Goal: Feedback & Contribution: Leave review/rating

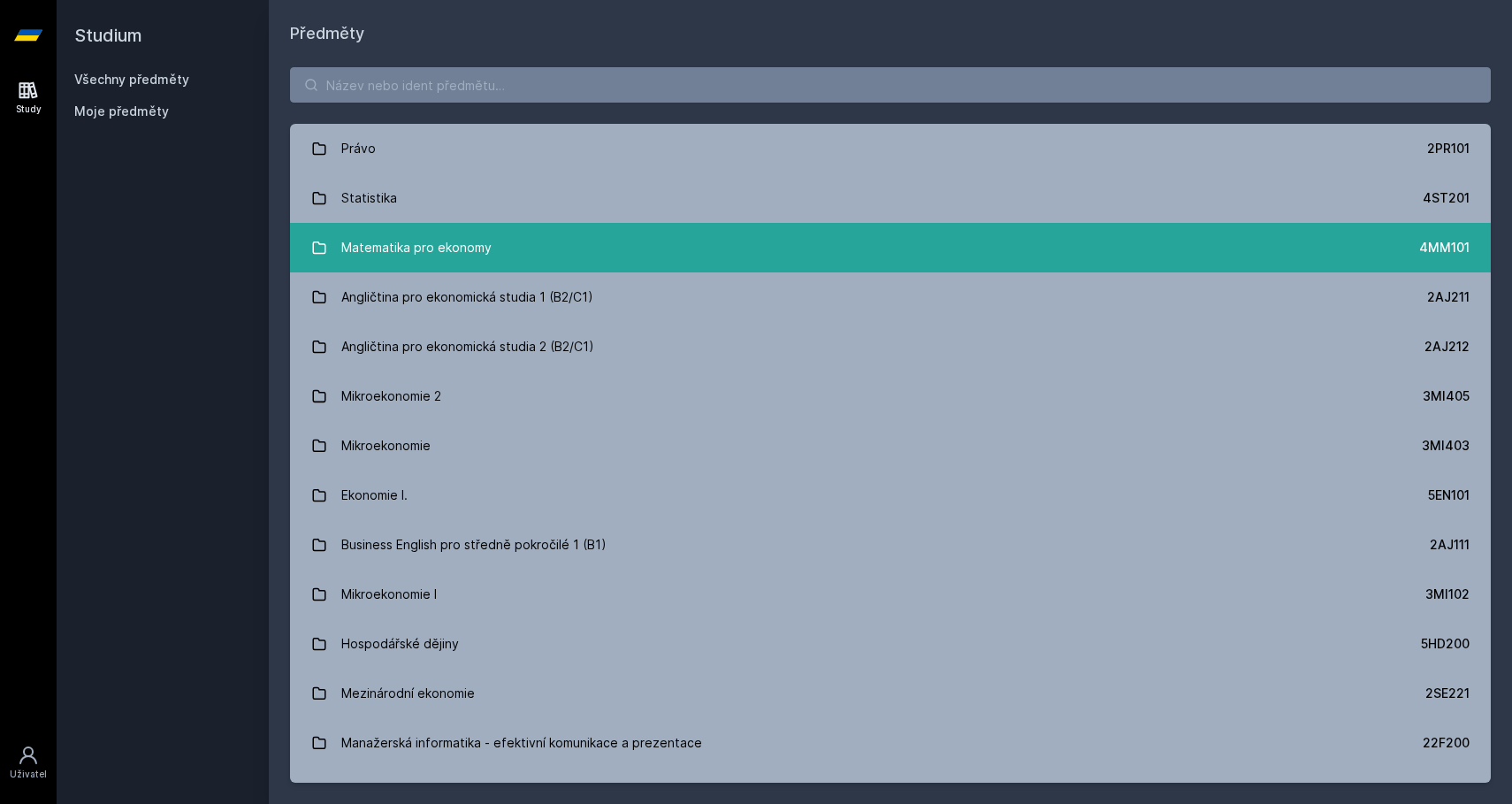
click at [561, 255] on link "Matematika pro ekonomy 4MM101" at bounding box center [890, 248] width 1201 height 50
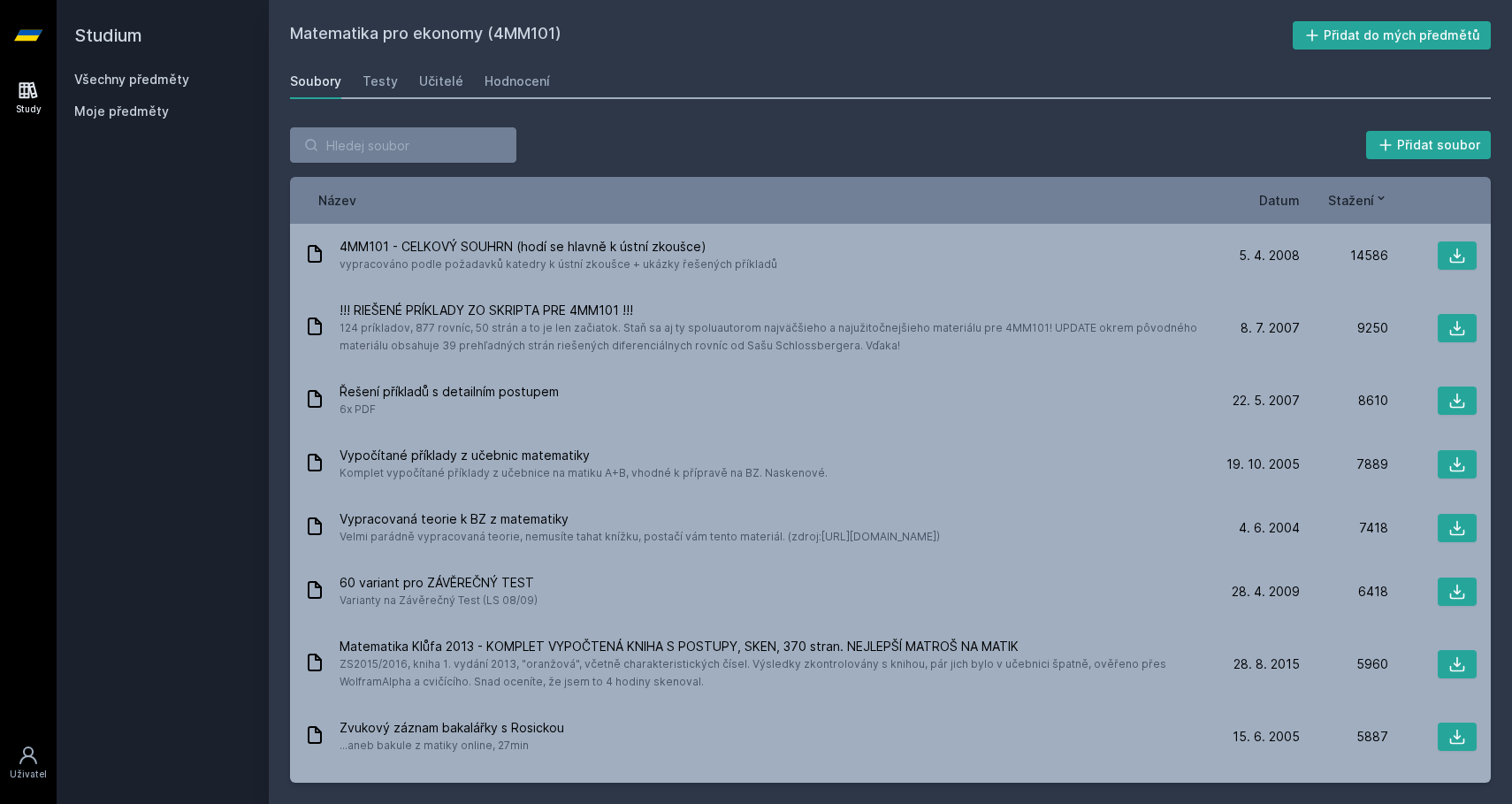
click at [164, 81] on link "Všechny předměty" at bounding box center [131, 79] width 115 height 15
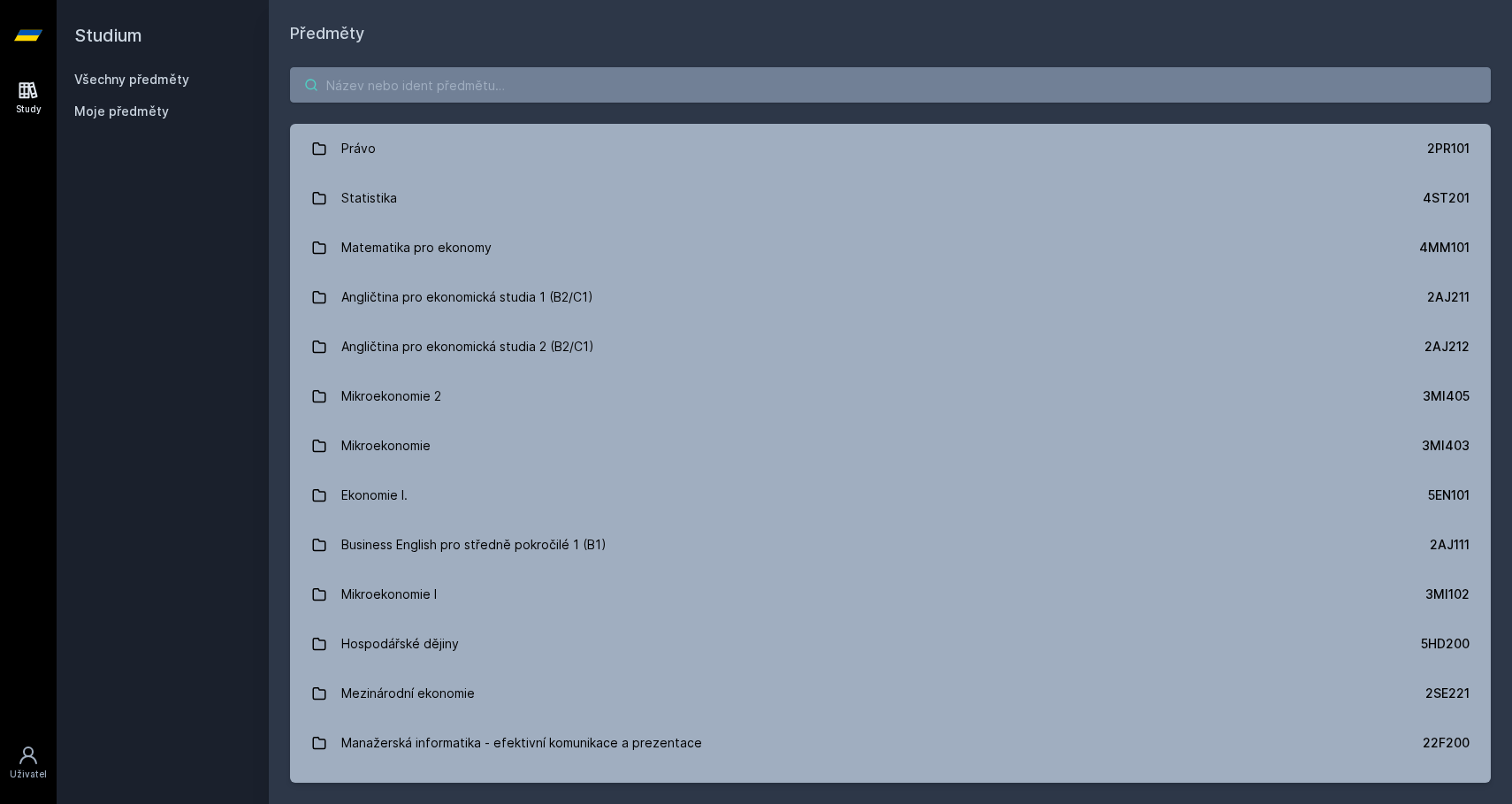
click at [499, 92] on input "search" at bounding box center [890, 85] width 1201 height 35
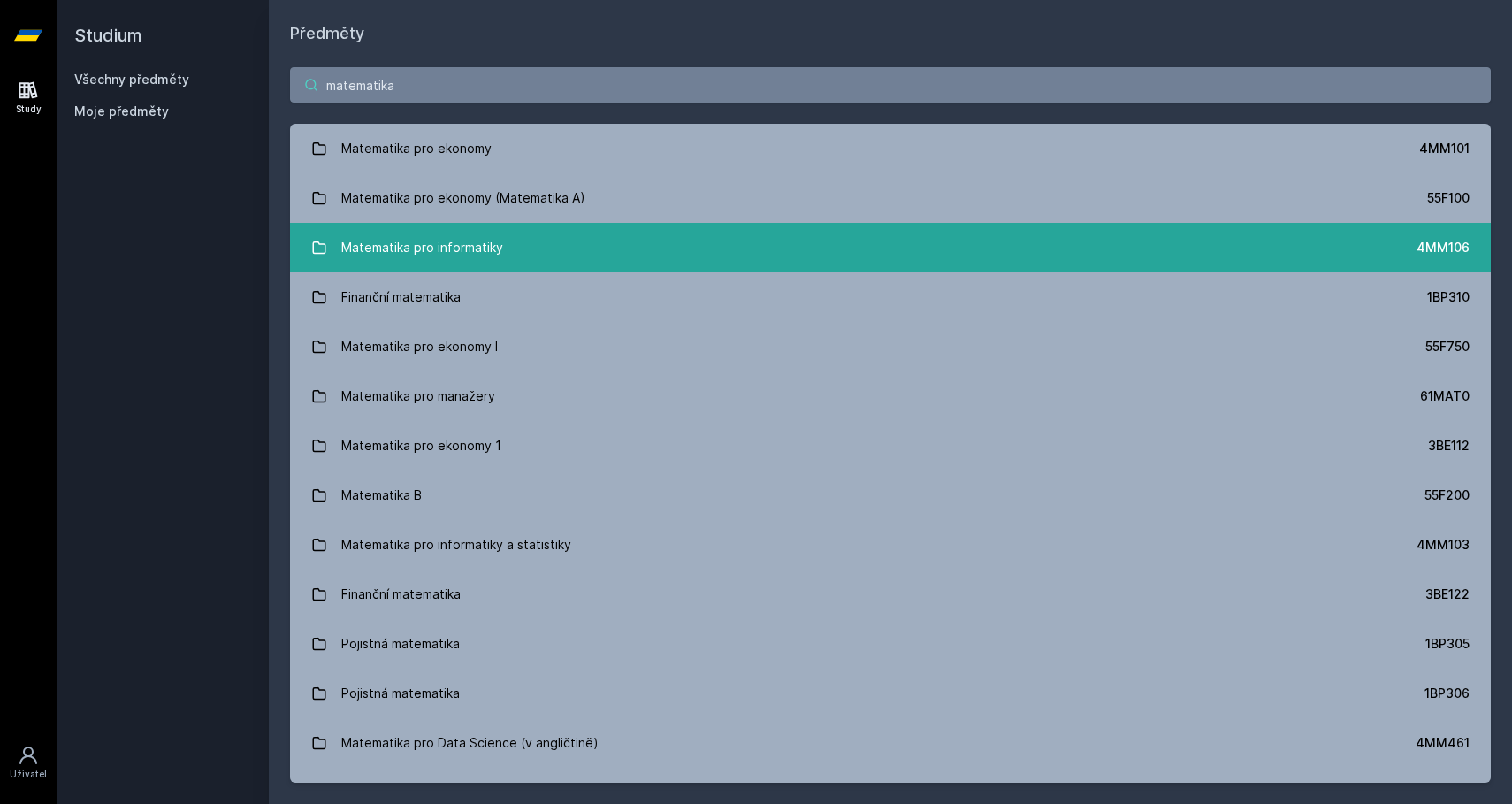
type input "matematika"
click at [494, 259] on div "Matematika pro informatiky" at bounding box center [423, 247] width 162 height 35
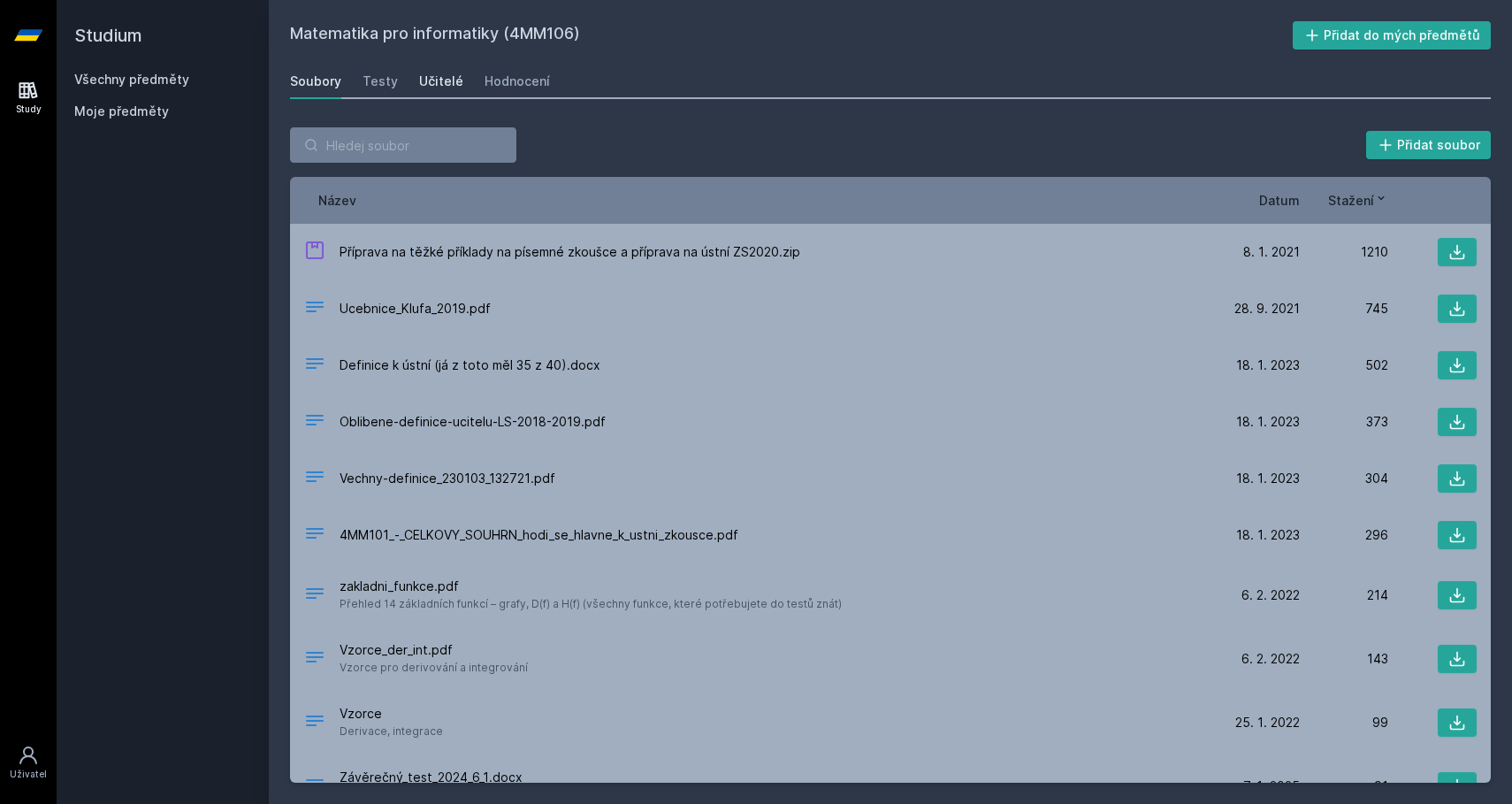
click at [443, 82] on div "Učitelé" at bounding box center [441, 81] width 44 height 17
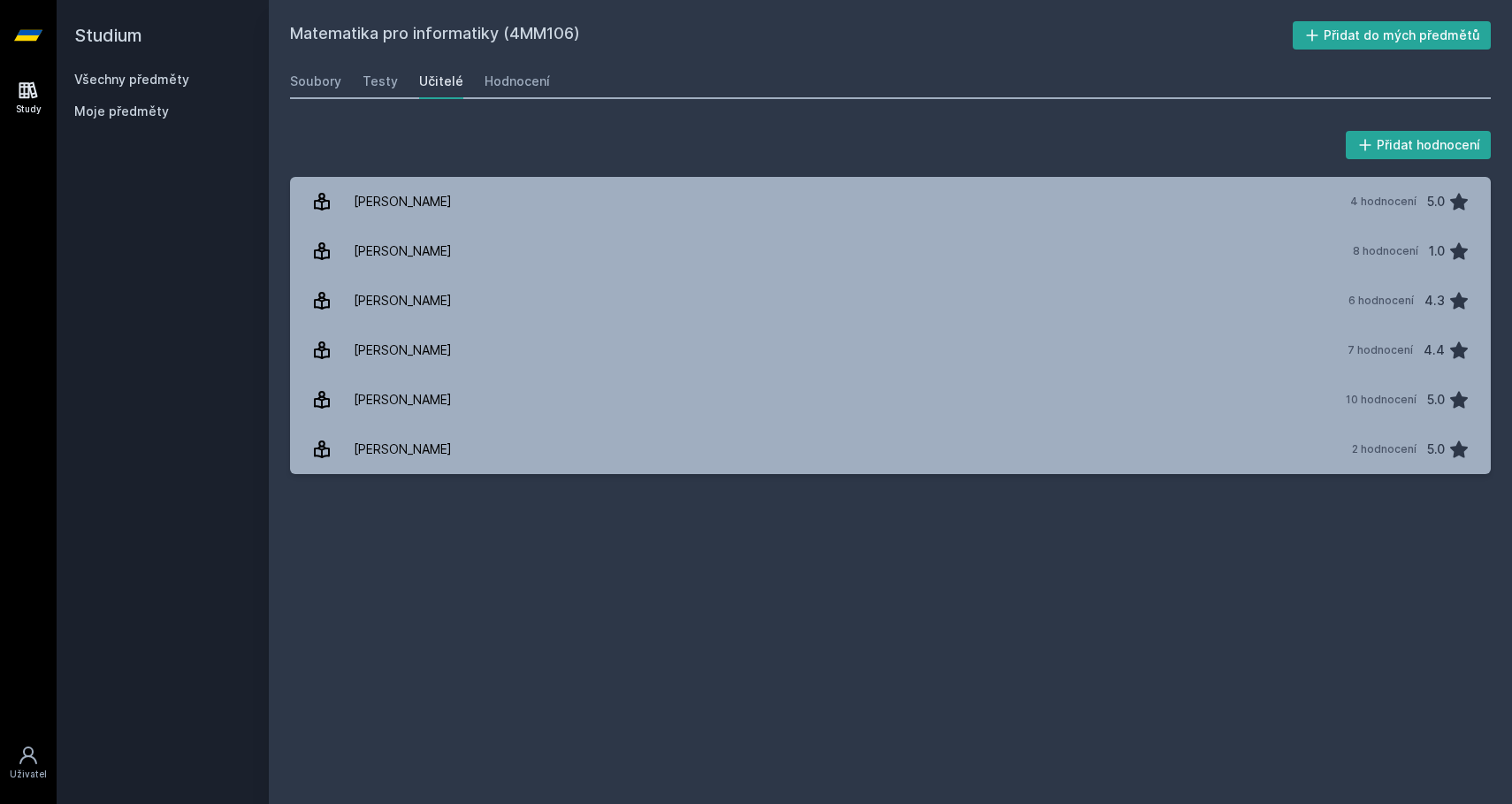
click at [289, 78] on div "Matematika pro informatiky (4MM106) Přidat do mých předmětů Soubory Testy Učite…" at bounding box center [890, 402] width 1243 height 804
click at [311, 84] on div "Soubory" at bounding box center [316, 81] width 51 height 17
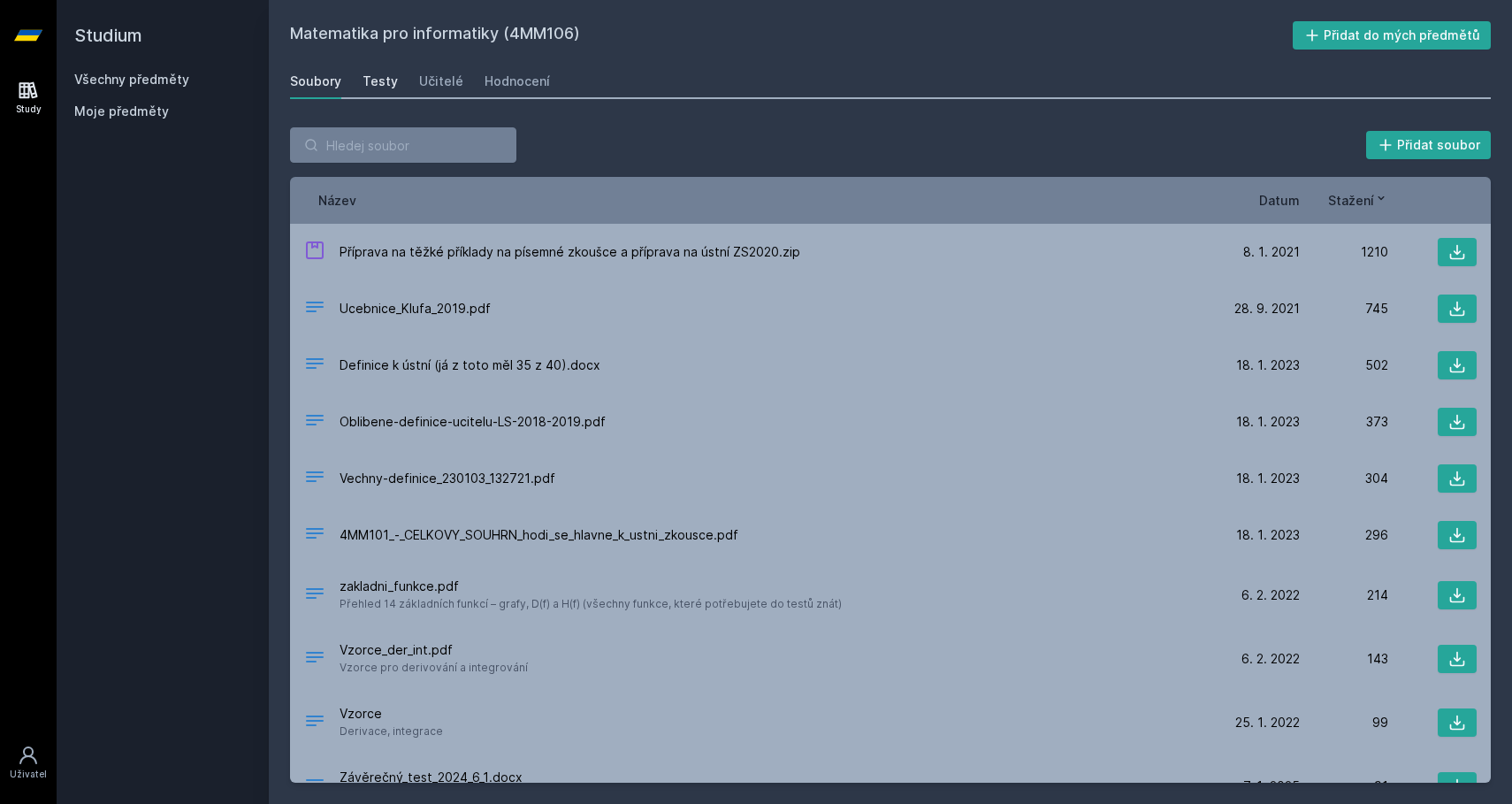
click at [387, 82] on div "Testy" at bounding box center [380, 81] width 35 height 17
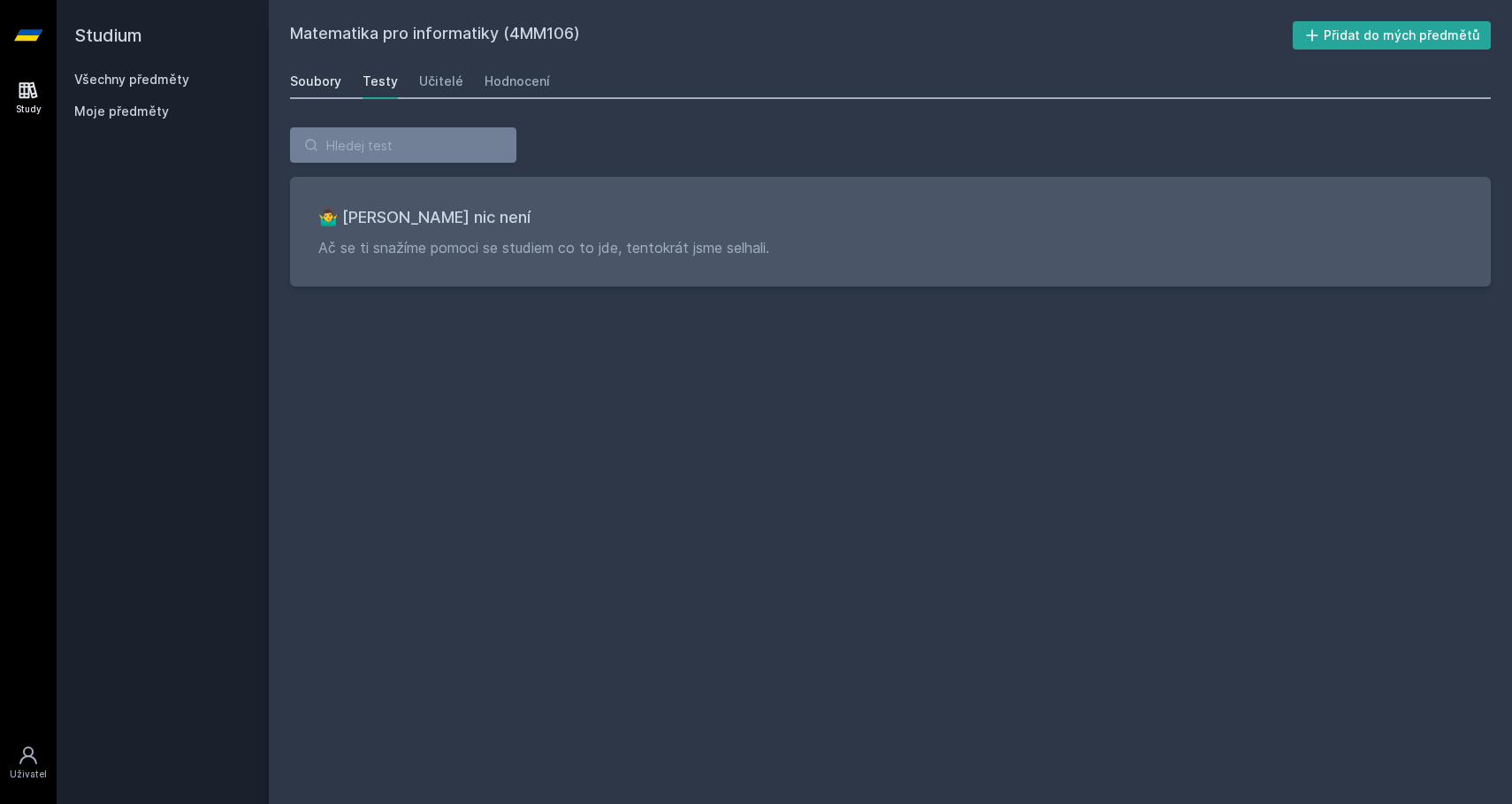
click at [322, 81] on div "Soubory" at bounding box center [316, 81] width 51 height 17
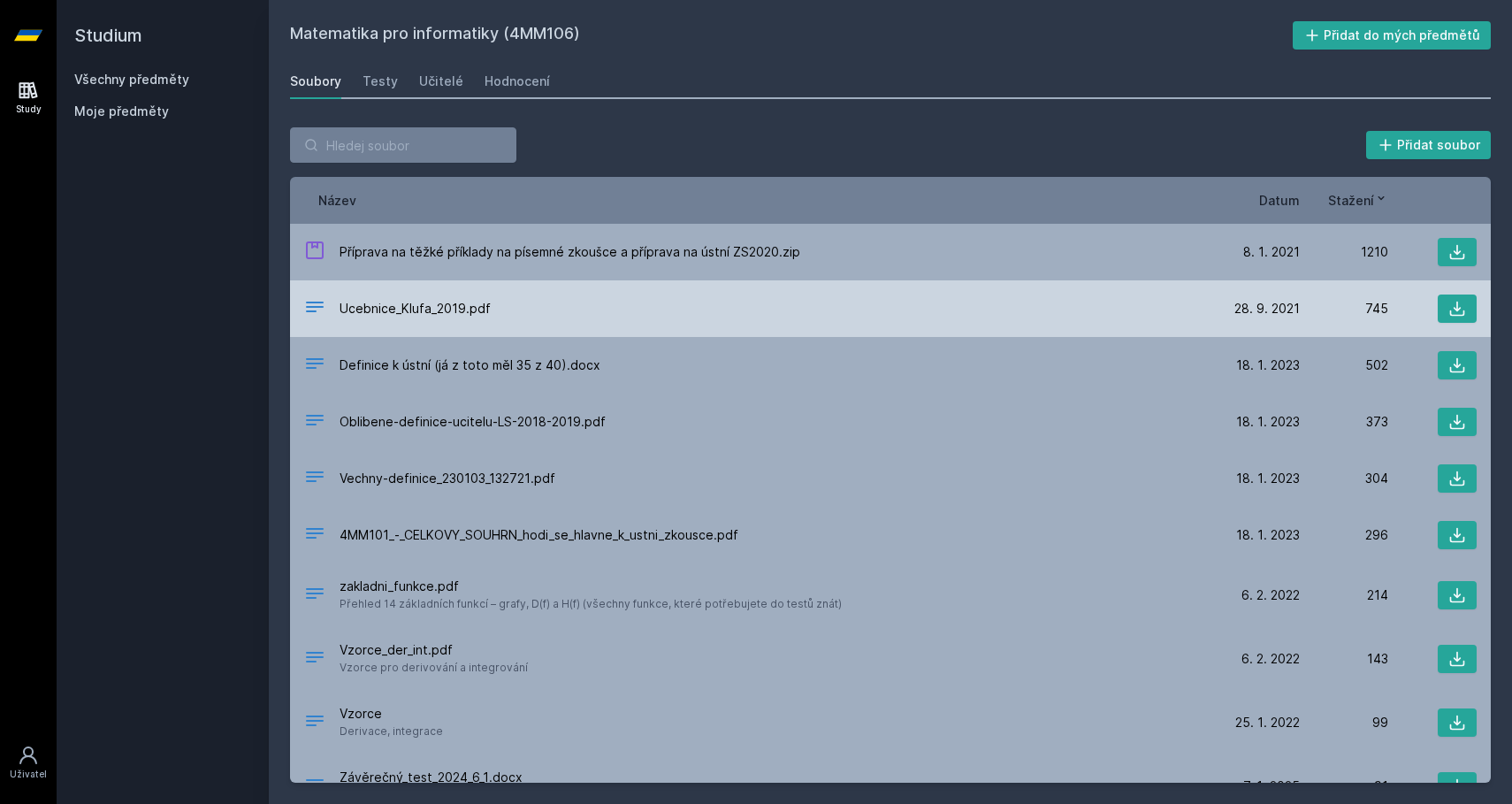
click at [476, 305] on span "Ucebnice_Klufa_2019.pdf" at bounding box center [415, 308] width 152 height 17
click at [1449, 311] on icon at bounding box center [1457, 308] width 17 height 17
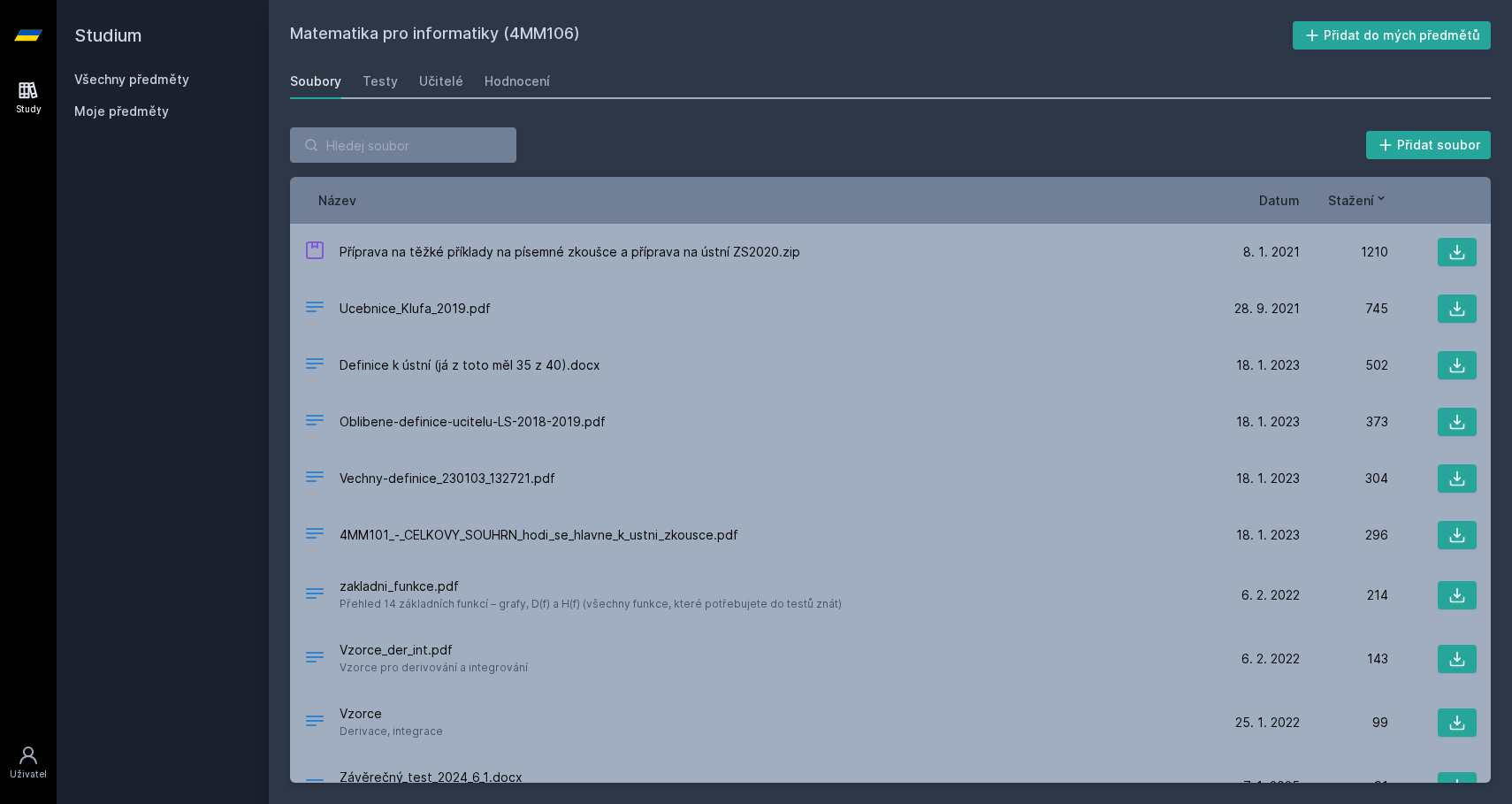
click at [1131, 54] on div "Matematika pro informatiky (4MM106) Přidat do mých předmětů Soubory Testy Učite…" at bounding box center [890, 402] width 1201 height 762
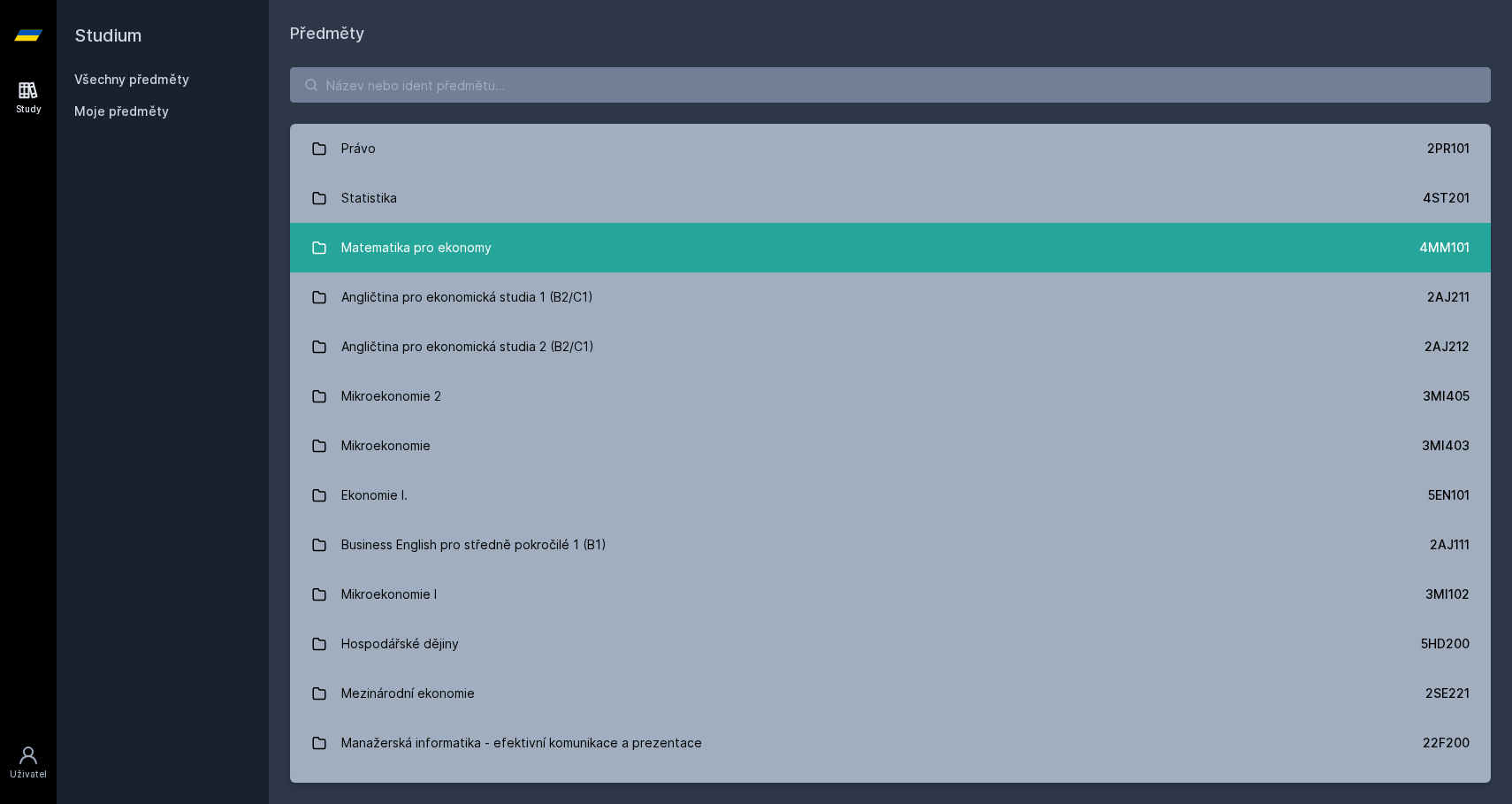
click at [428, 252] on div "Matematika pro ekonomy" at bounding box center [417, 247] width 151 height 35
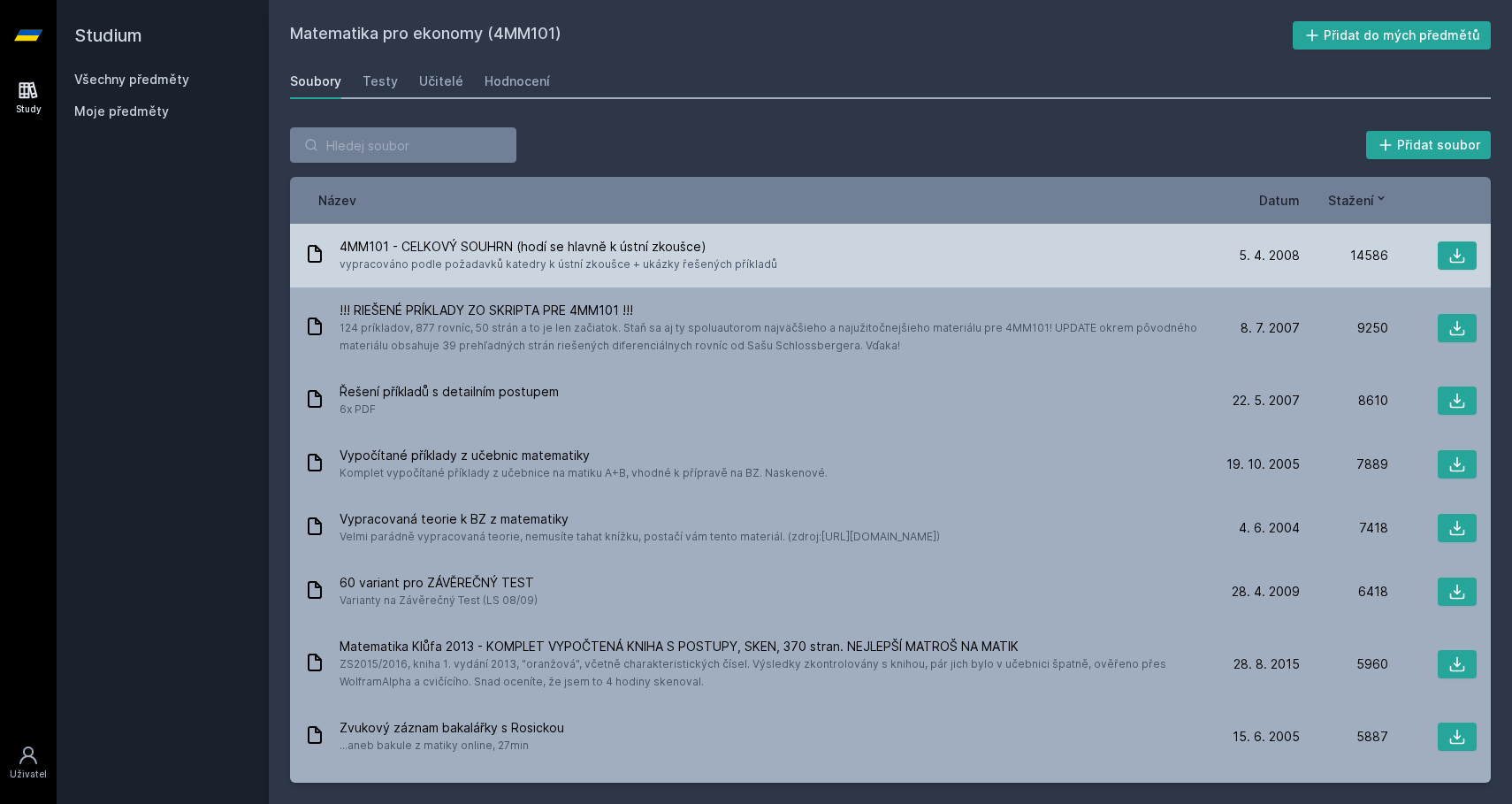
click at [709, 257] on span "vypracováno podle požadavků katedry k ústní zkoušce + ukázky řešených příkladů" at bounding box center [559, 264] width 437 height 17
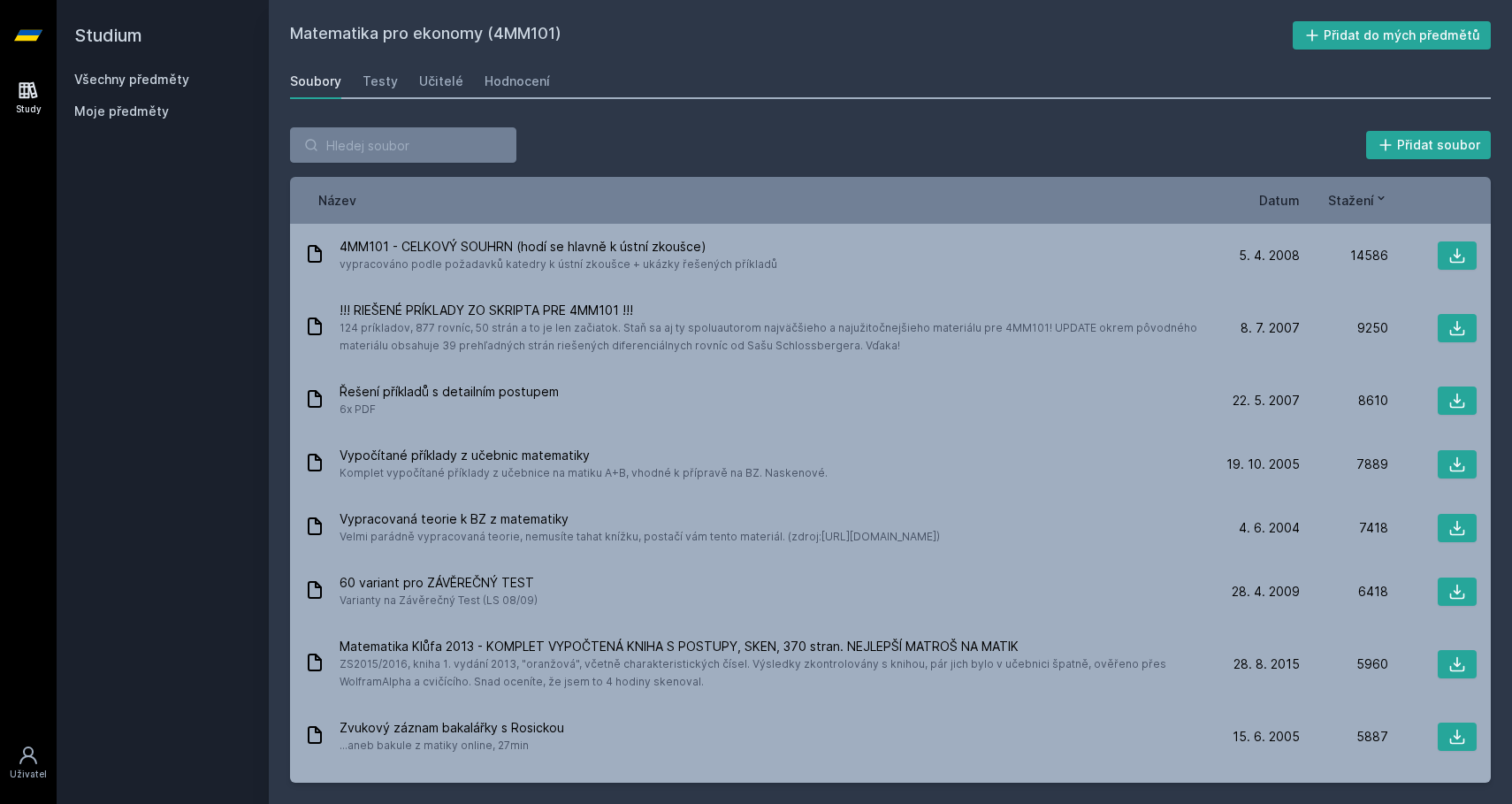
click at [1284, 200] on span "Datum" at bounding box center [1280, 200] width 40 height 18
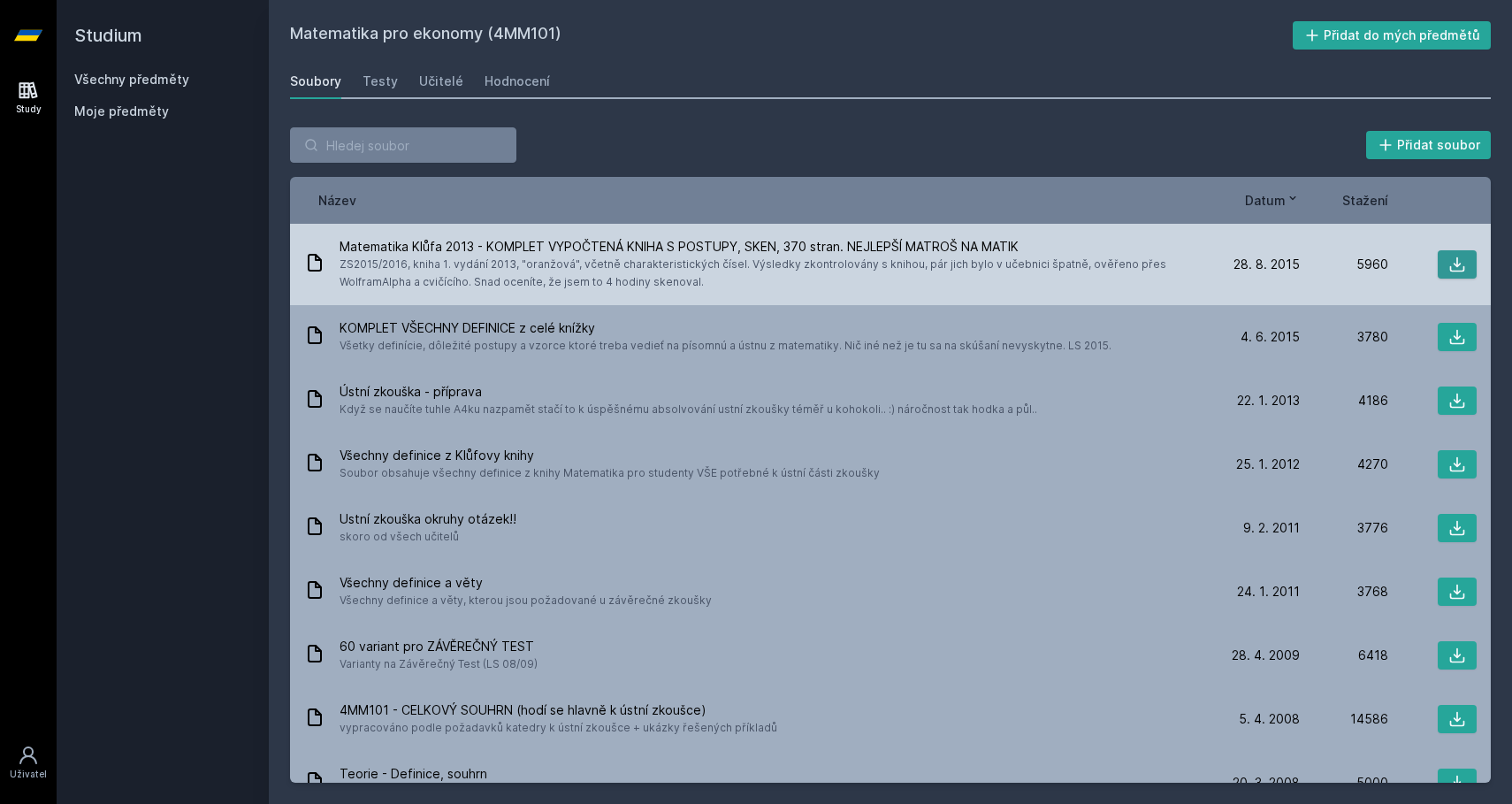
click at [1461, 269] on button at bounding box center [1457, 264] width 39 height 28
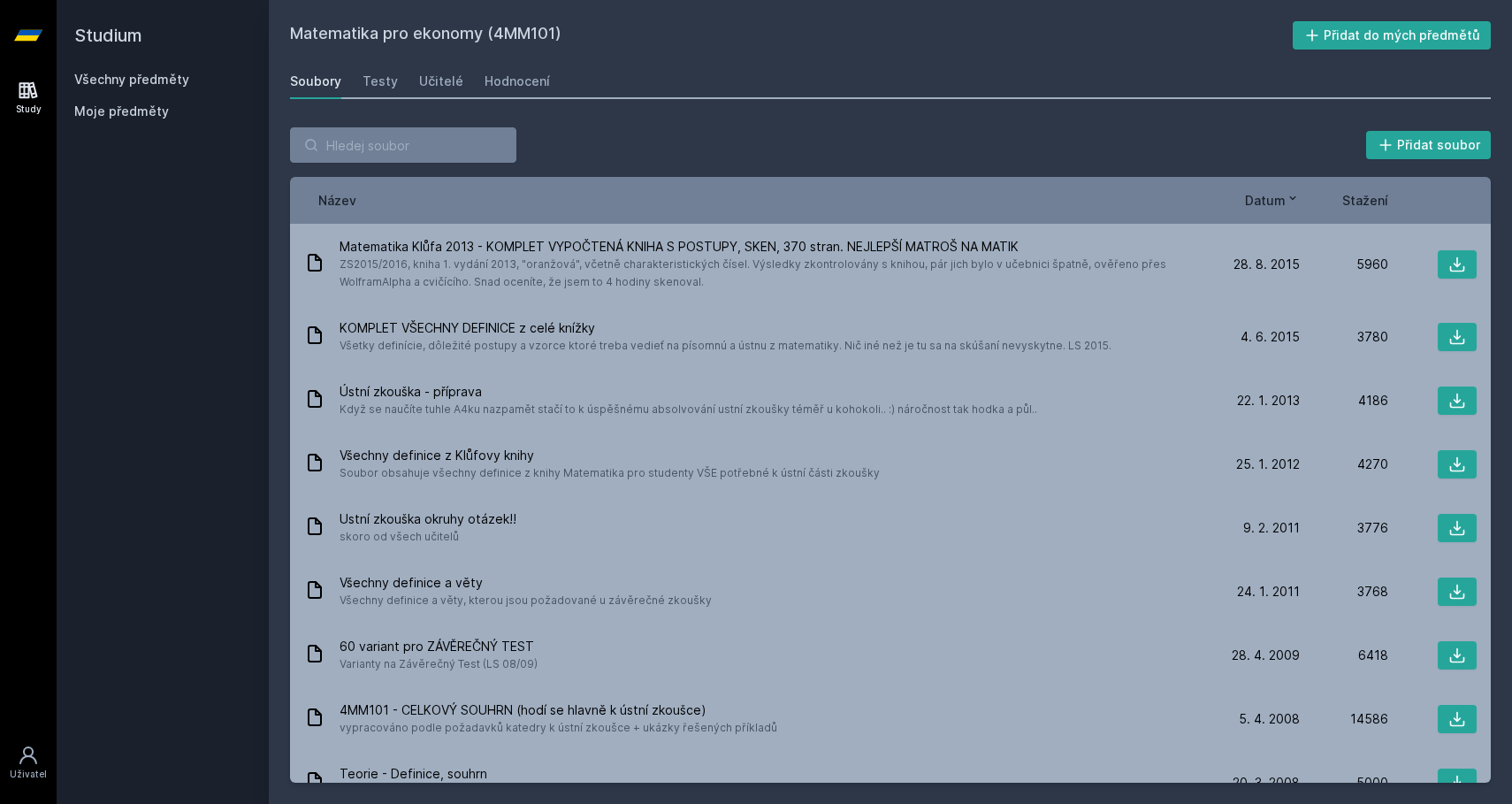
click at [142, 106] on span "Moje předměty" at bounding box center [121, 111] width 95 height 17
click at [153, 83] on link "Všechny předměty" at bounding box center [131, 79] width 115 height 15
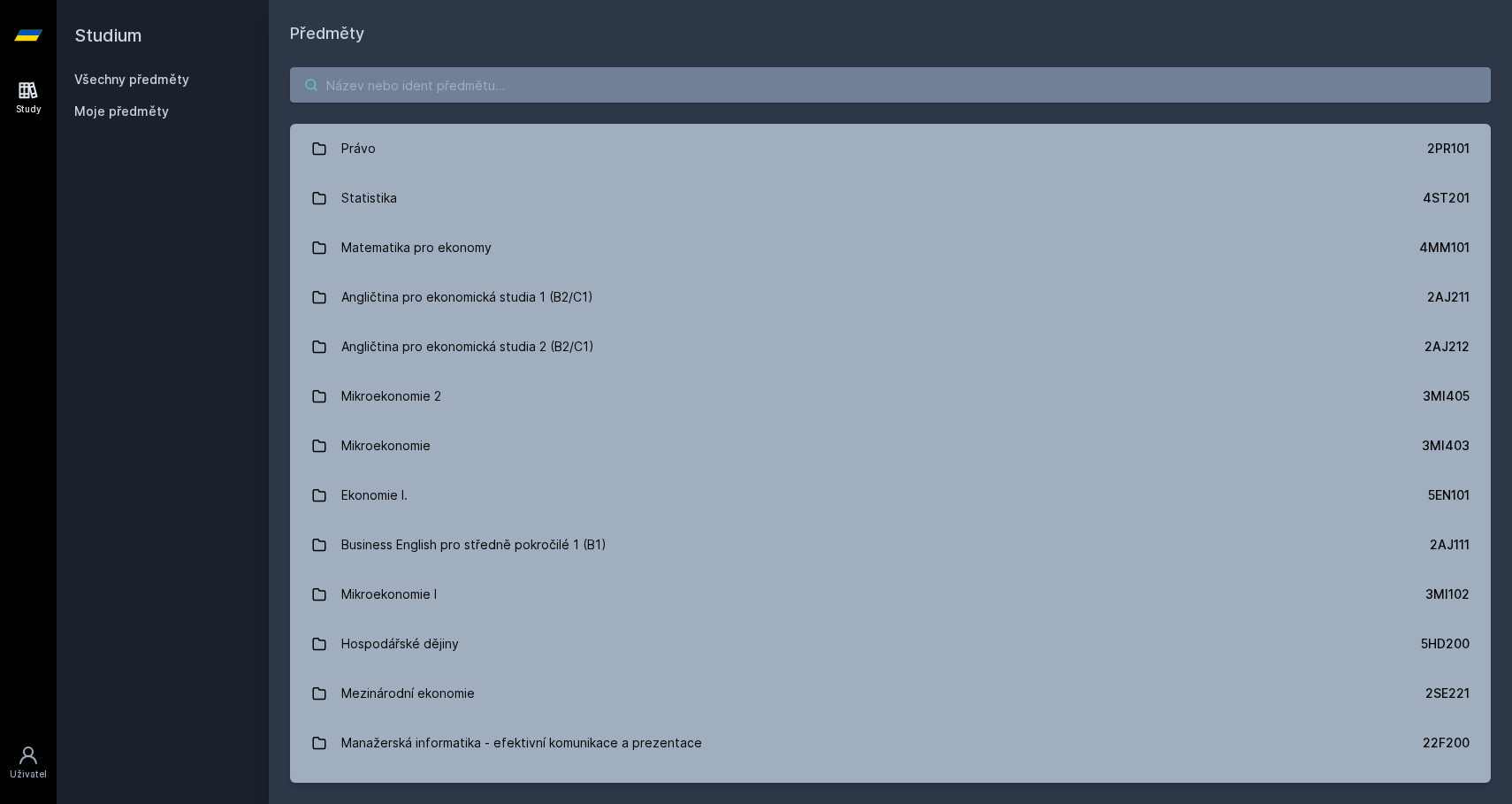
click at [404, 83] on input "search" at bounding box center [890, 85] width 1201 height 35
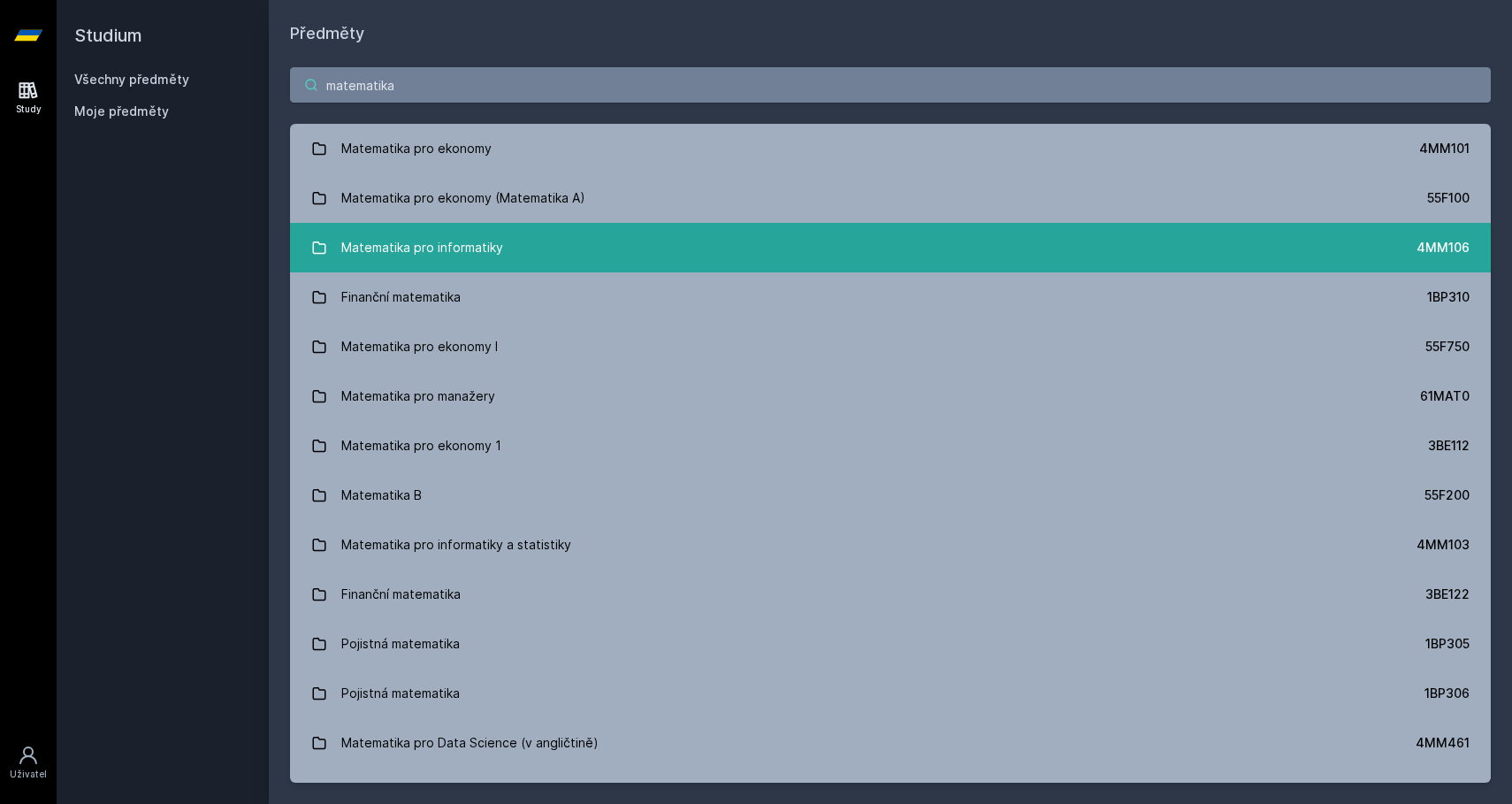
type input "matematika"
click at [820, 261] on link "Matematika pro informatiky 4MM106" at bounding box center [890, 248] width 1201 height 50
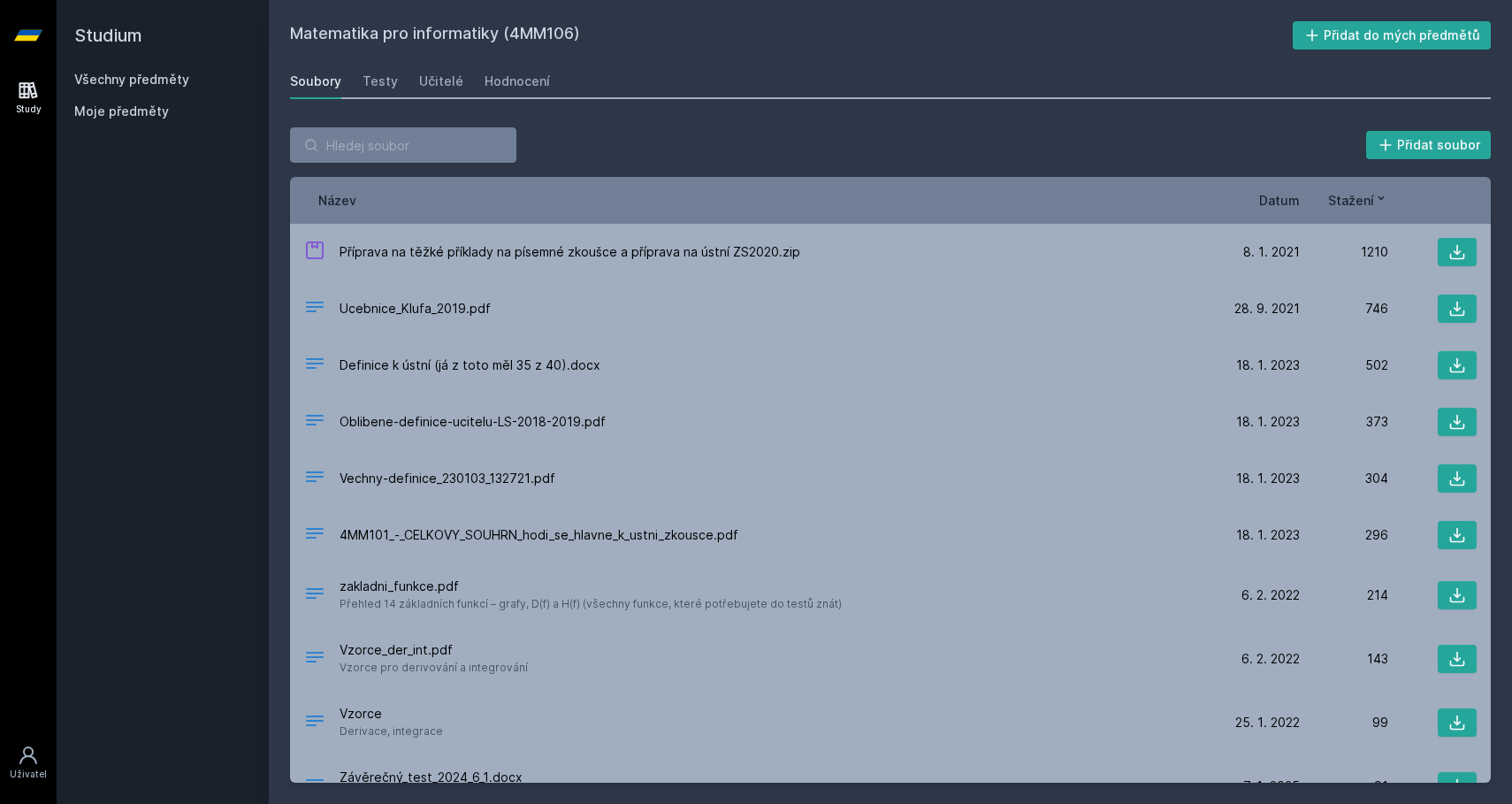
click at [1291, 195] on span "Datum" at bounding box center [1280, 200] width 40 height 18
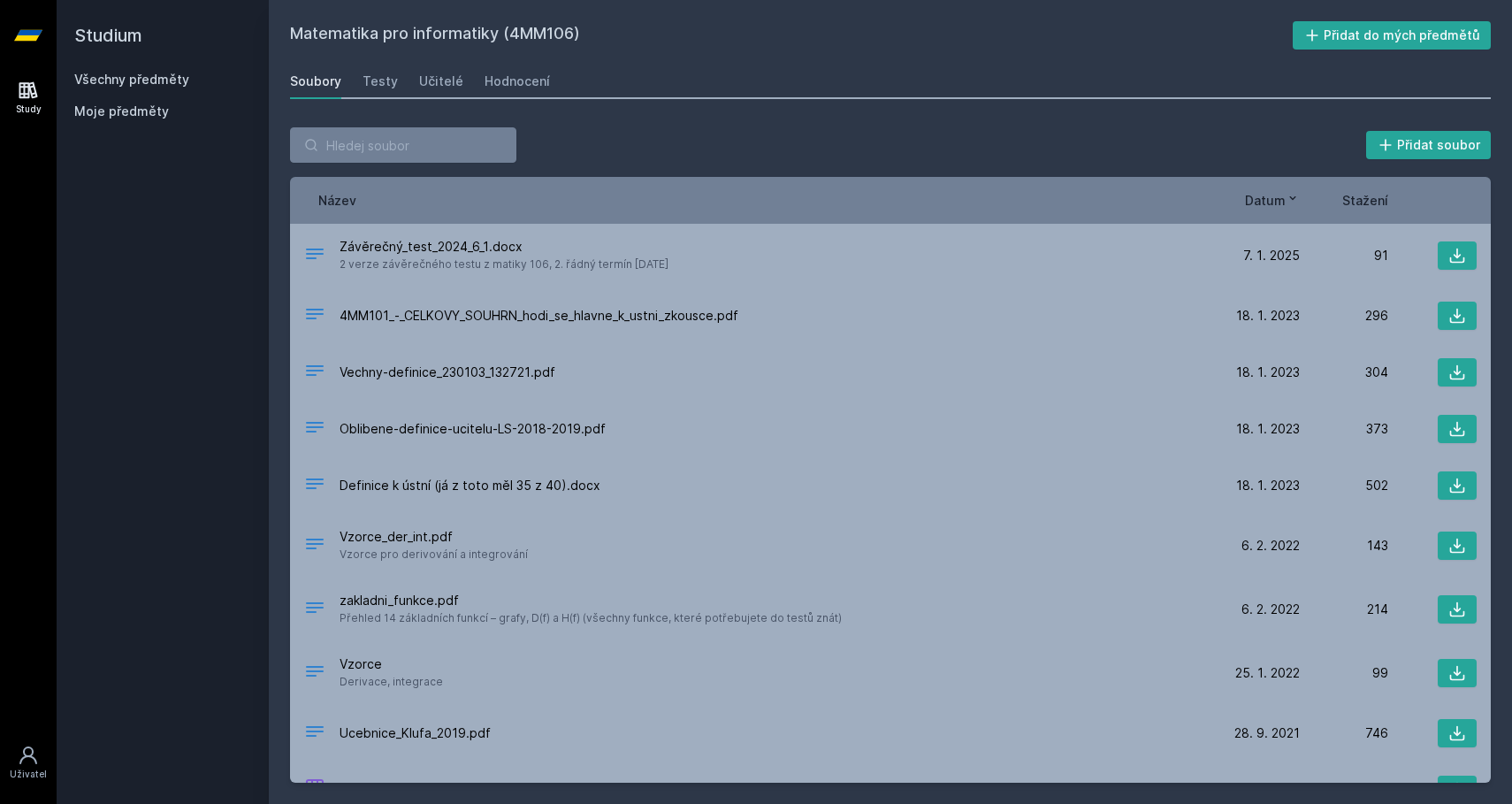
click at [1291, 195] on icon at bounding box center [1292, 198] width 14 height 14
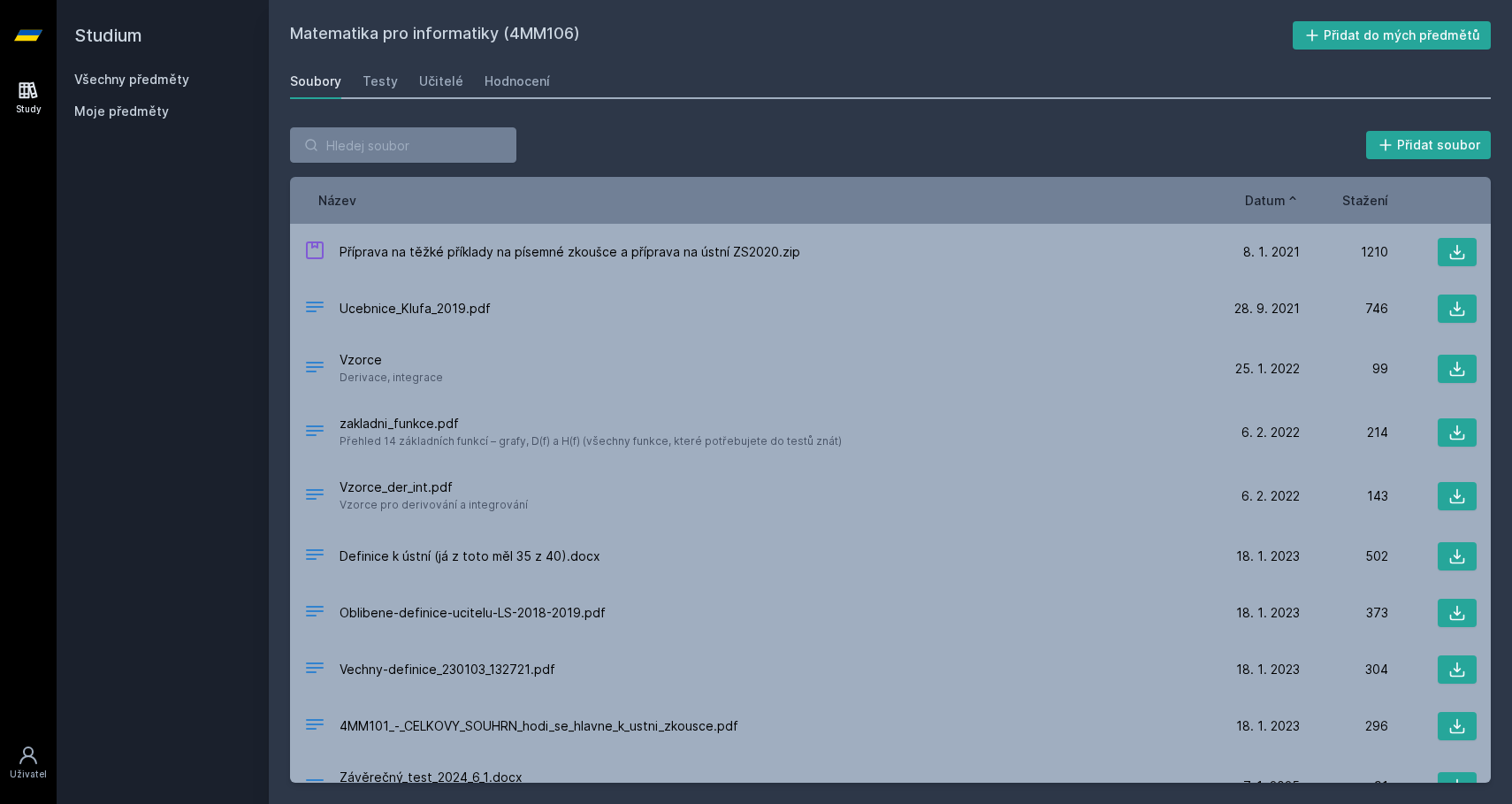
click at [1291, 195] on icon at bounding box center [1292, 198] width 14 height 14
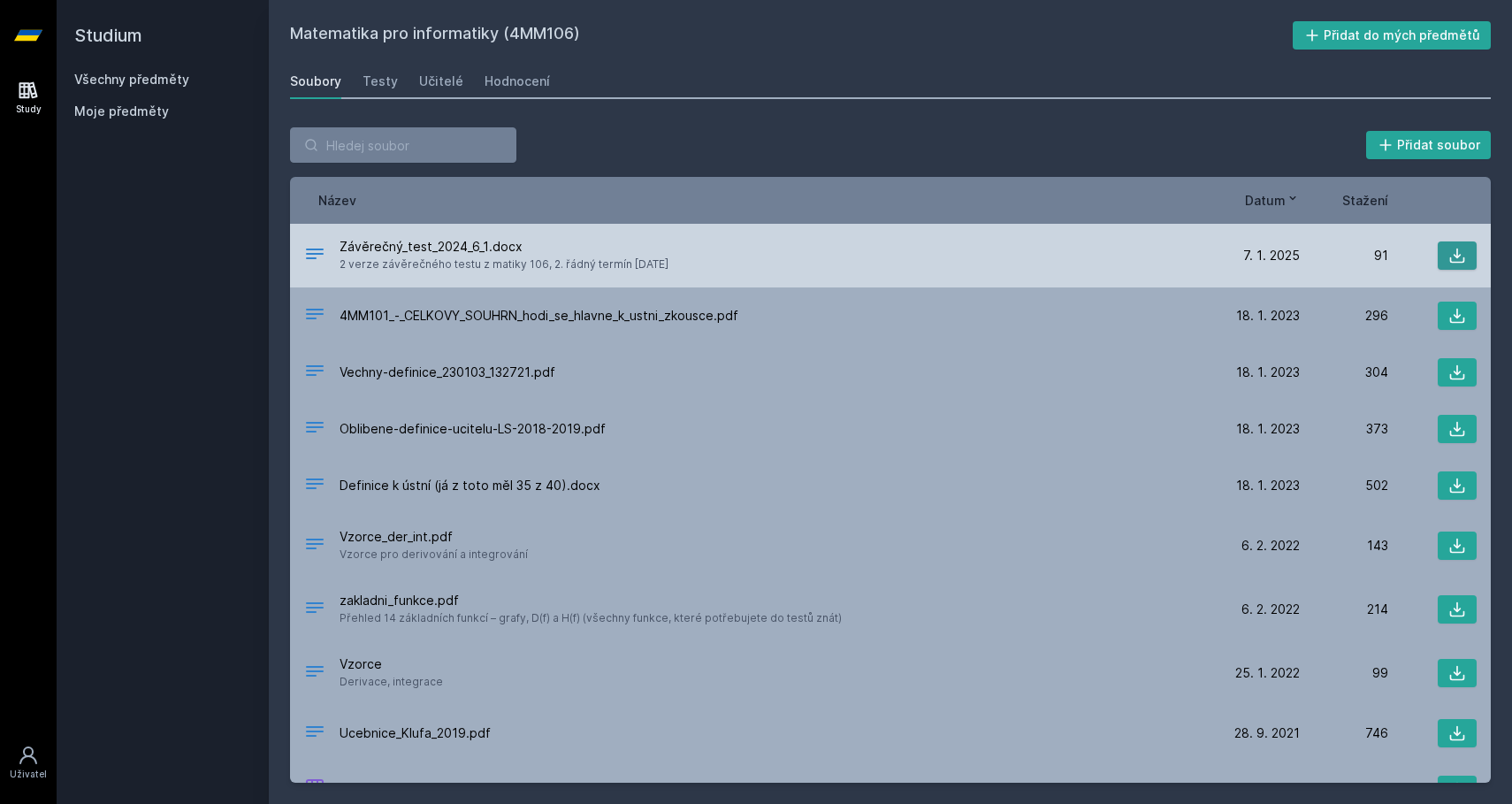
click at [1438, 250] on button at bounding box center [1457, 255] width 39 height 28
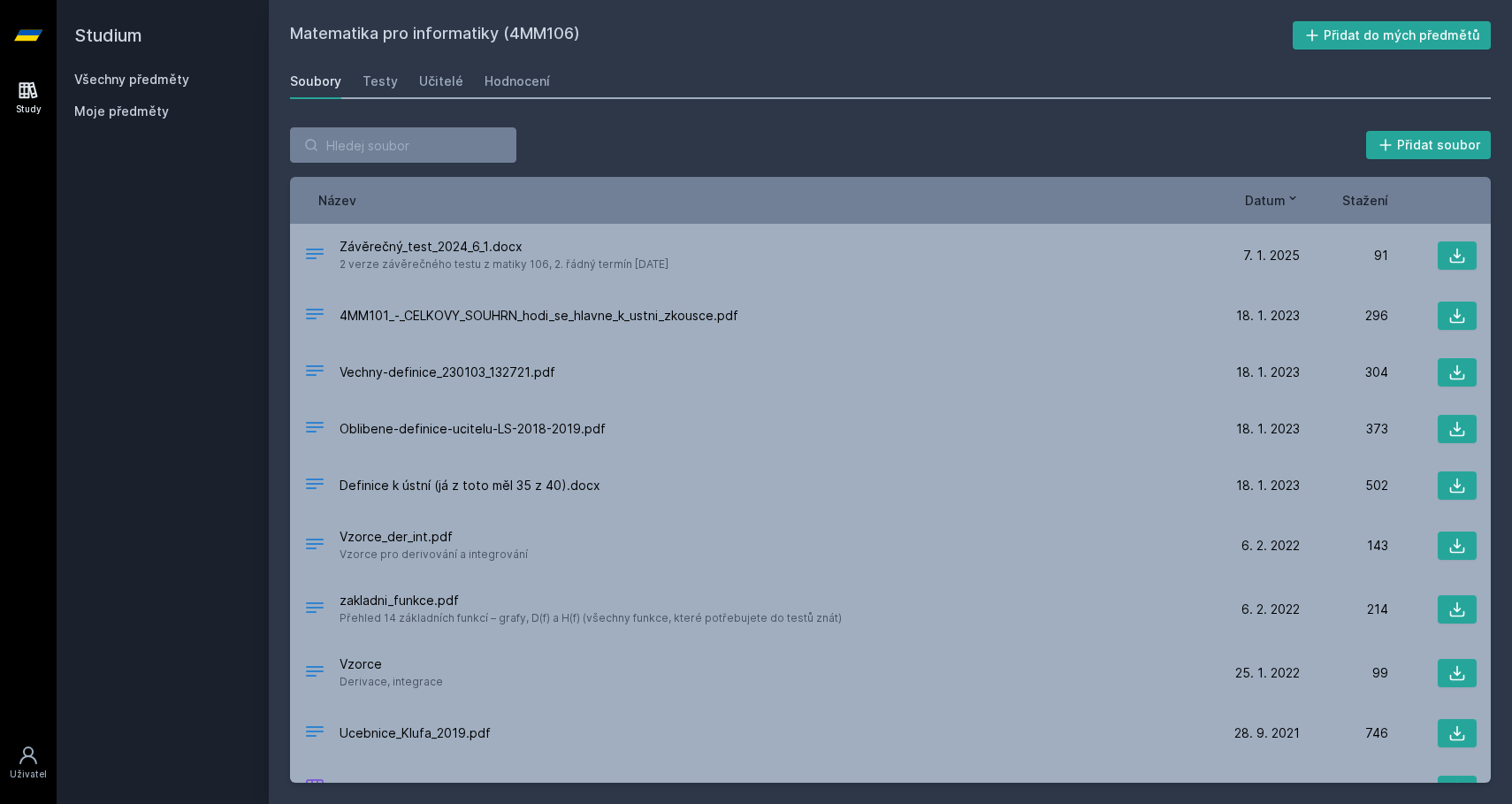
click at [723, 157] on div "Přidat soubor" at bounding box center [890, 145] width 1201 height 35
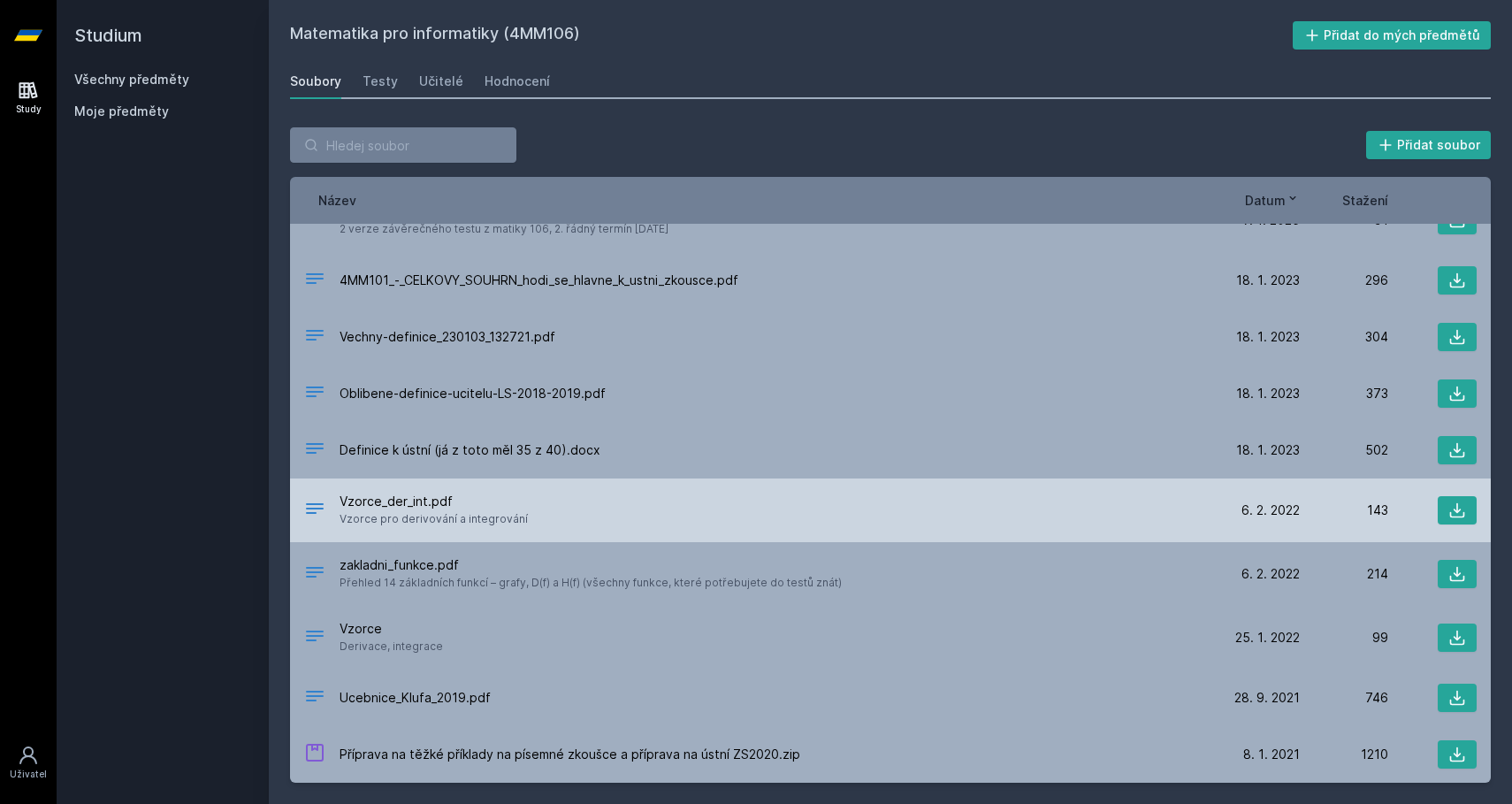
scroll to position [35, 0]
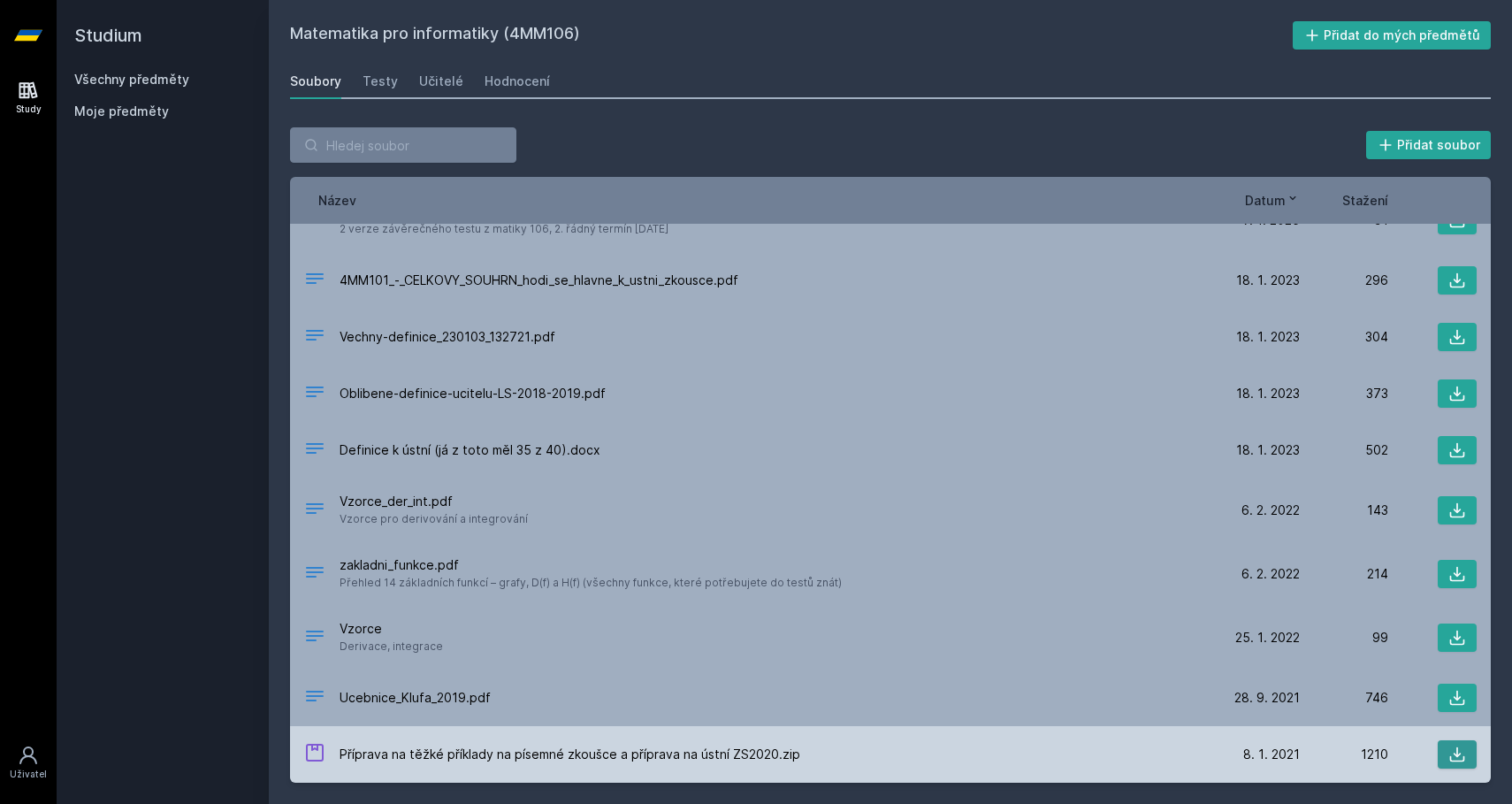
click at [1455, 762] on icon at bounding box center [1457, 753] width 17 height 17
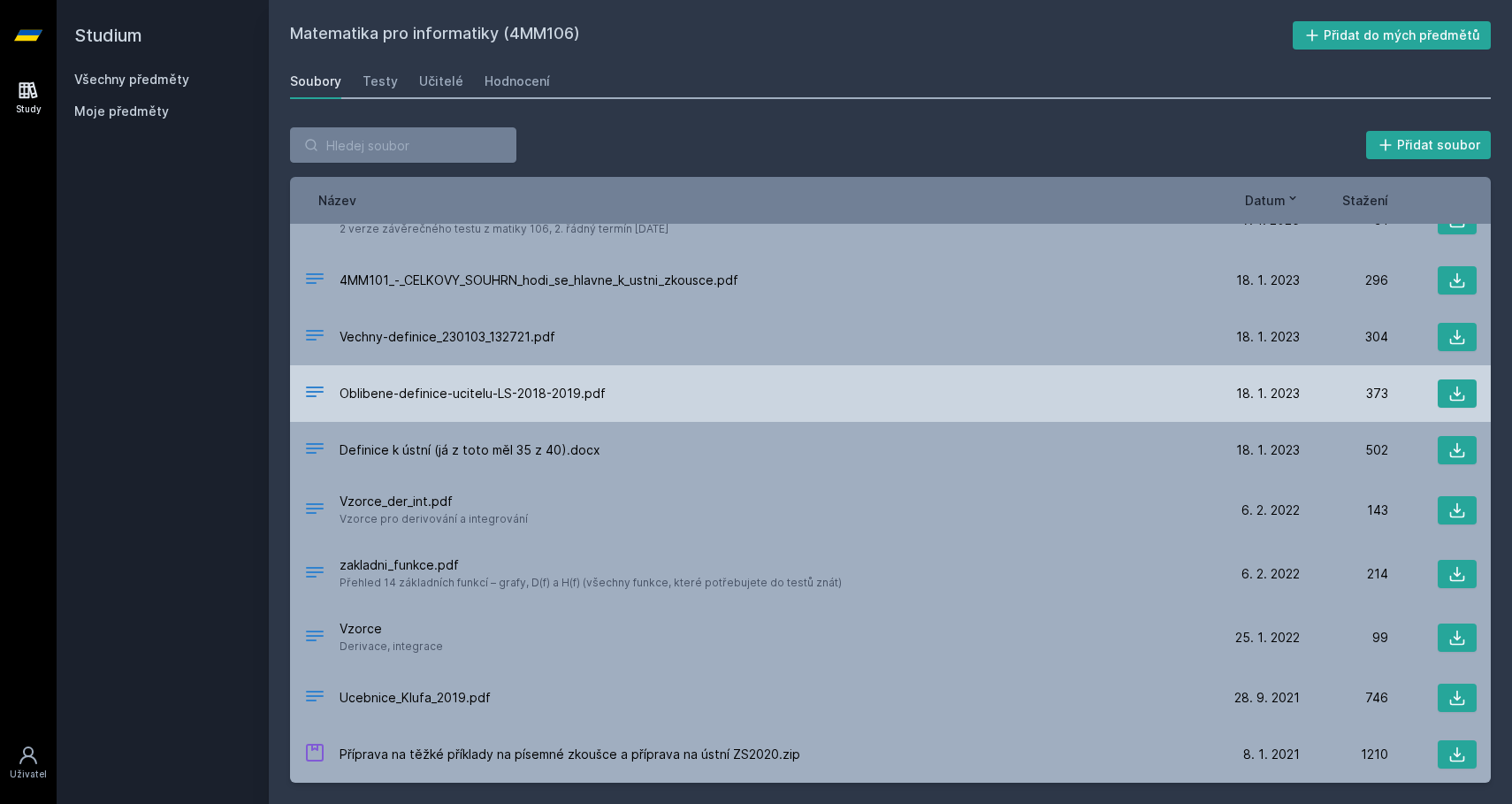
click at [966, 378] on div "Oblibene-definice-ucitelu-LS-2018-2019.pdf [DATE] [DATE] 373" at bounding box center [890, 393] width 1201 height 57
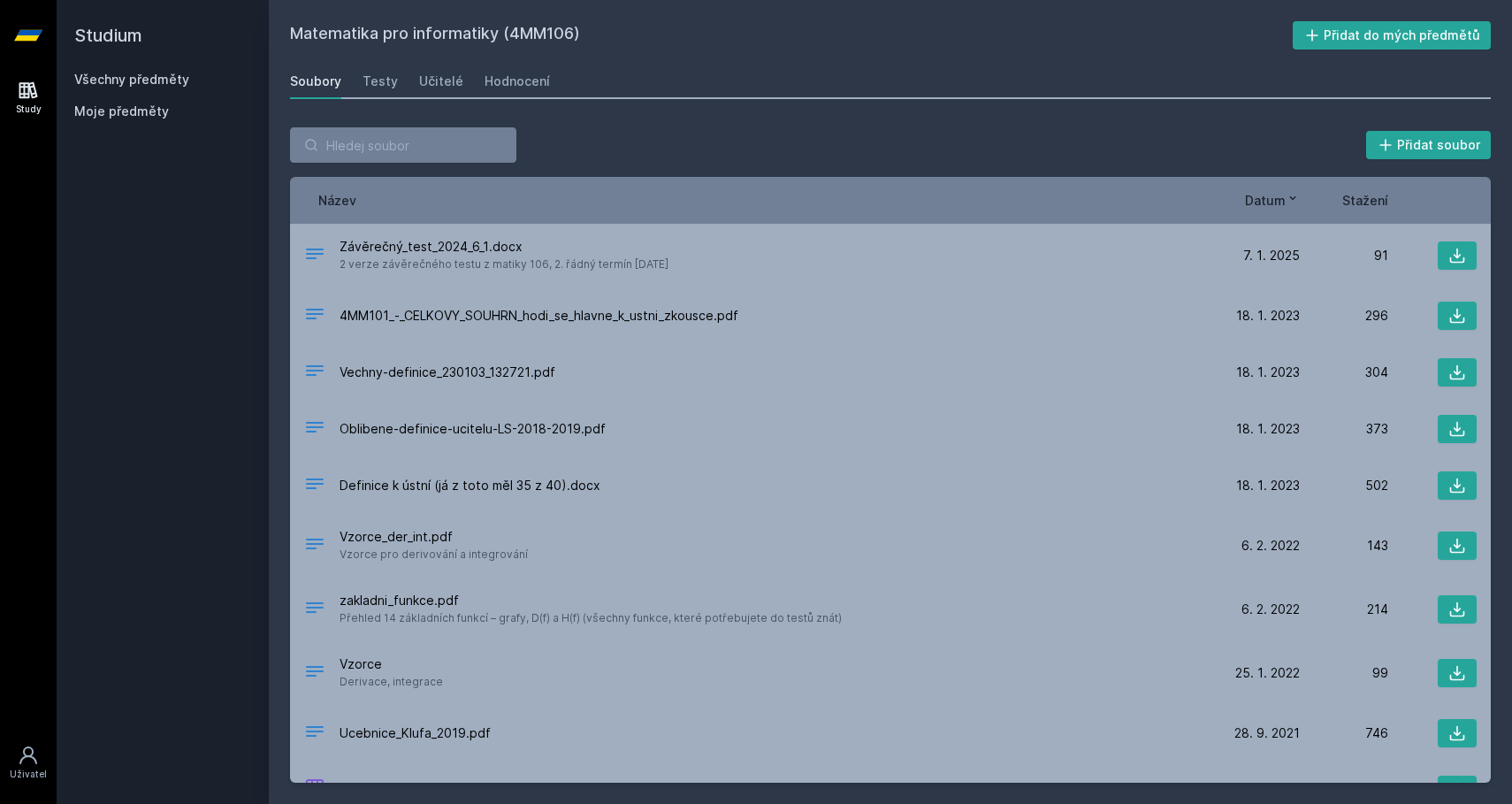
scroll to position [0, 0]
click at [374, 72] on link "Testy" at bounding box center [380, 81] width 35 height 35
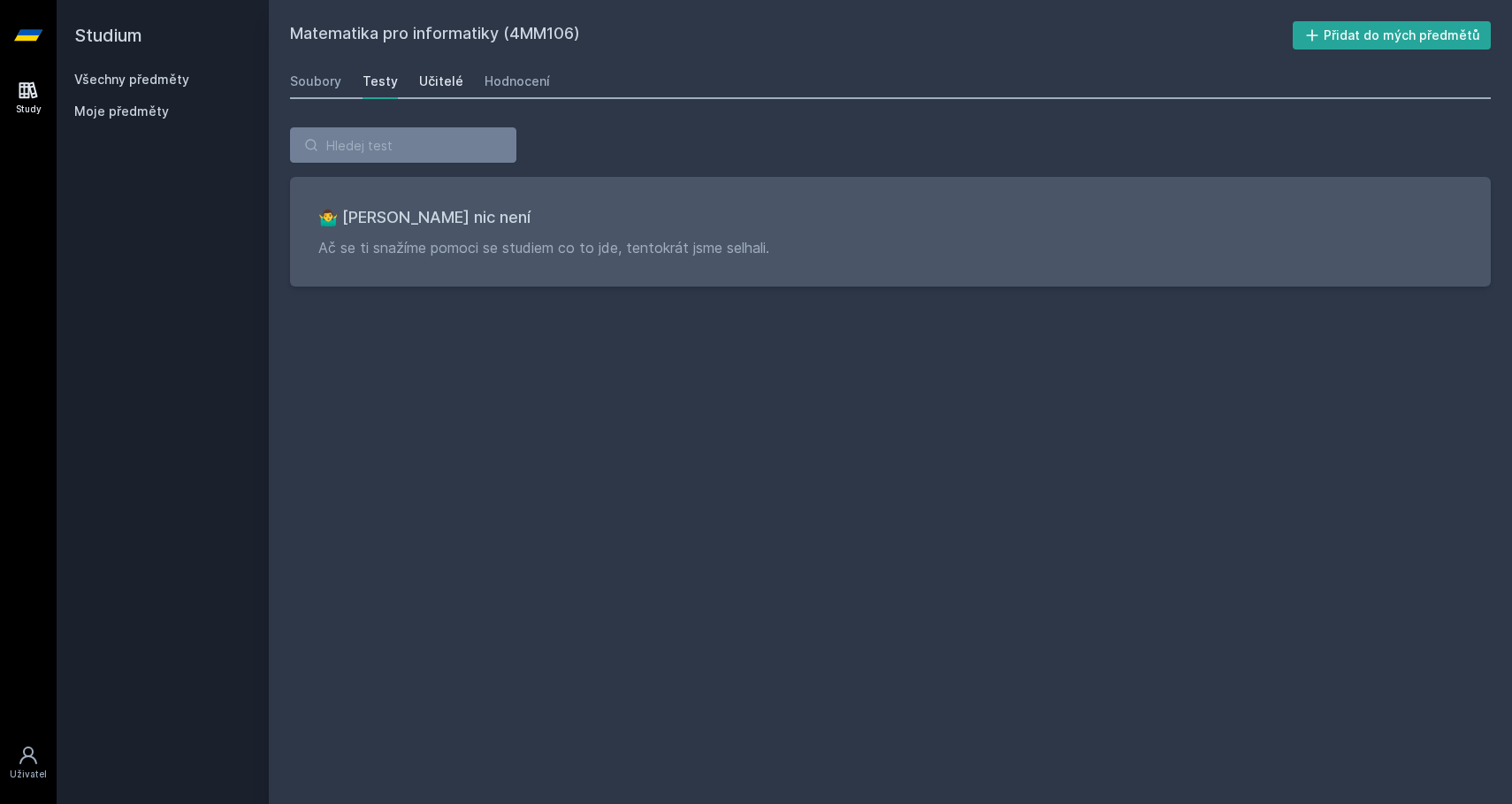
click at [441, 76] on div "Učitelé" at bounding box center [441, 81] width 44 height 17
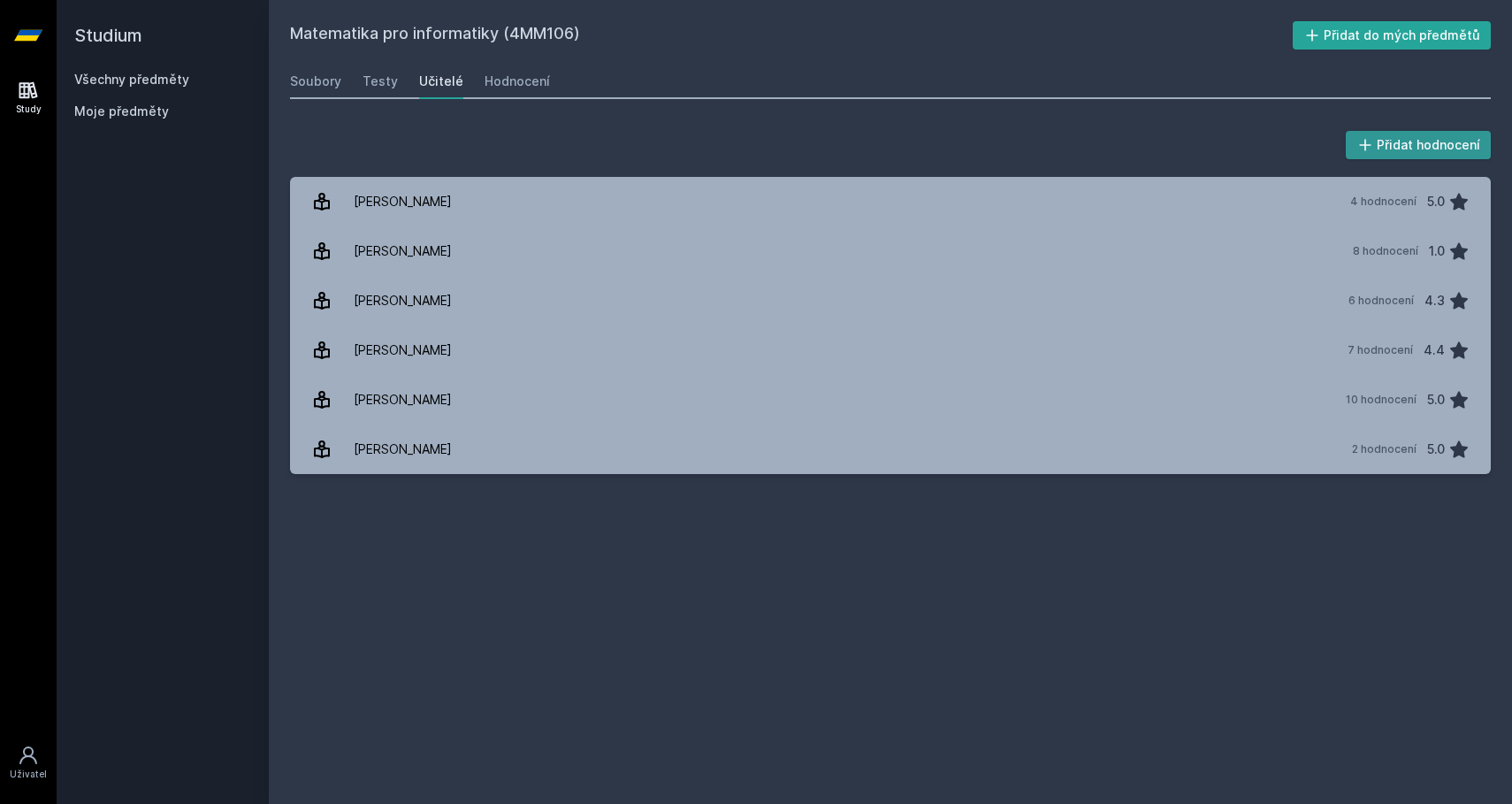
click at [1427, 135] on button "Přidat hodnocení" at bounding box center [1418, 144] width 146 height 28
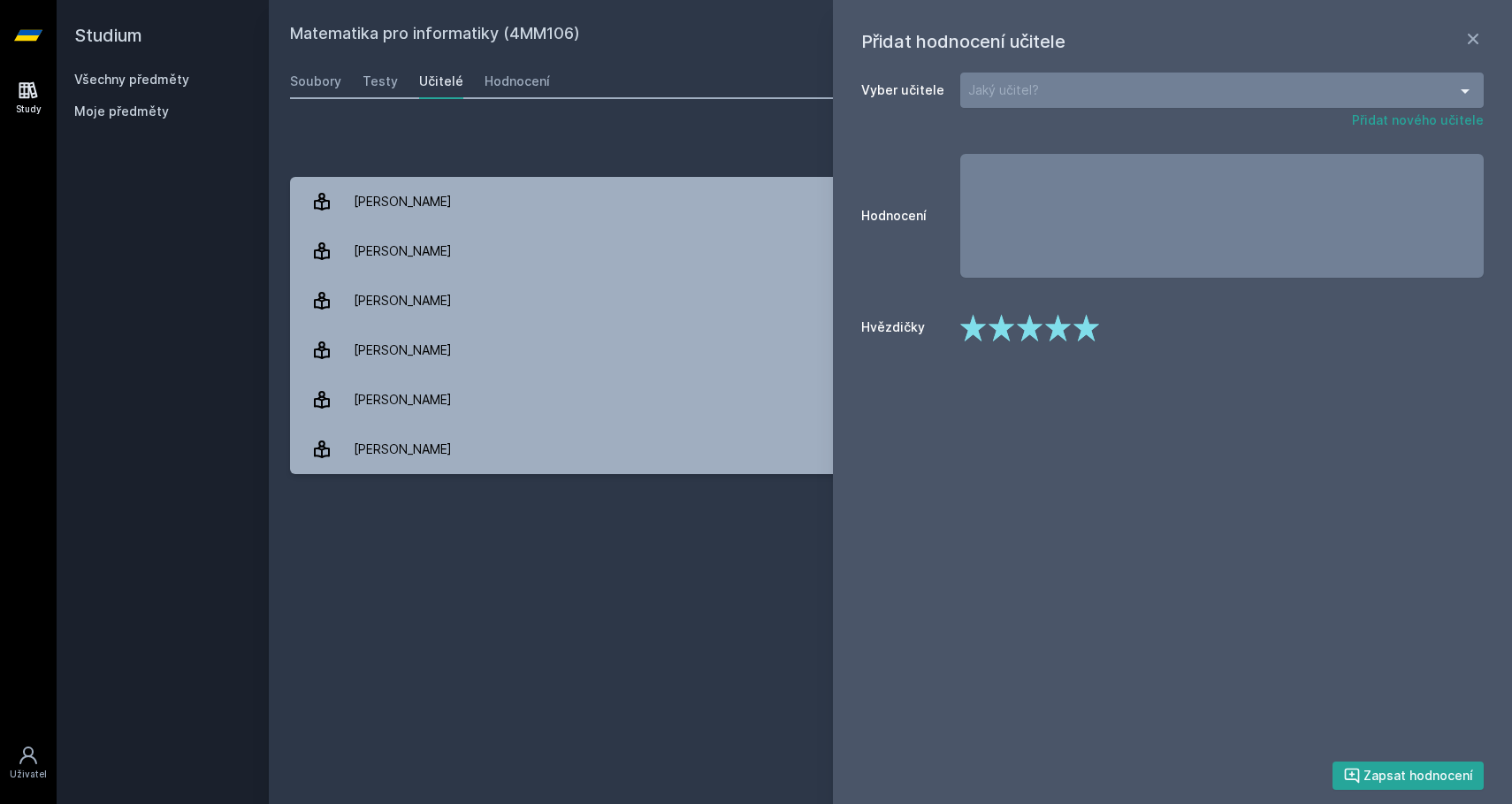
click at [1197, 103] on div "Jaký učitel?" at bounding box center [1222, 90] width 524 height 35
click at [675, 149] on div "Přidat hodnocení" at bounding box center [890, 145] width 1201 height 35
